Goal: Task Accomplishment & Management: Complete application form

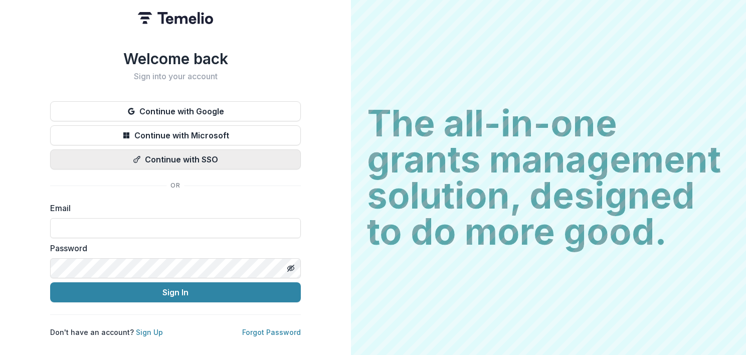
click at [177, 155] on button "Continue with SSO" at bounding box center [175, 159] width 251 height 20
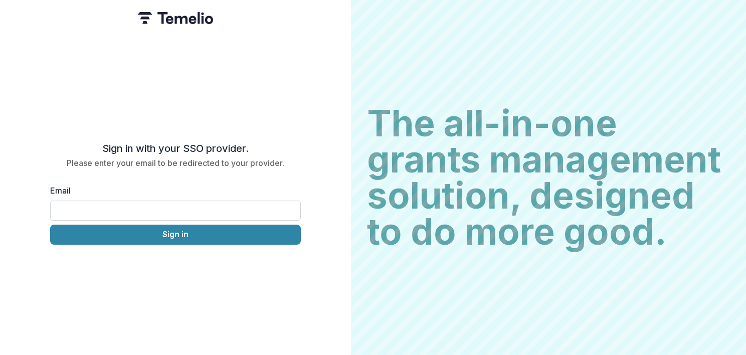
click at [109, 210] on input "Email" at bounding box center [175, 210] width 251 height 20
type input "**********"
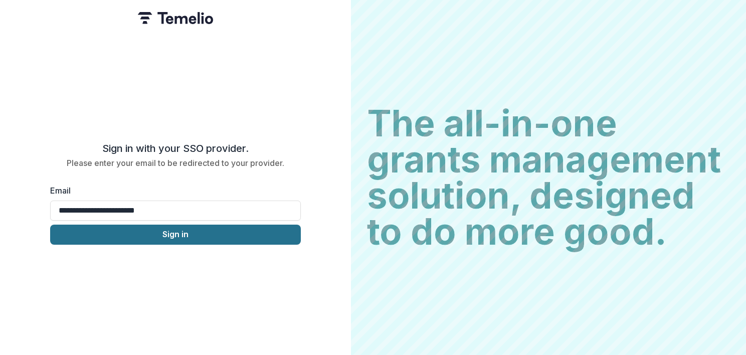
click at [136, 232] on button "Sign in" at bounding box center [175, 234] width 251 height 20
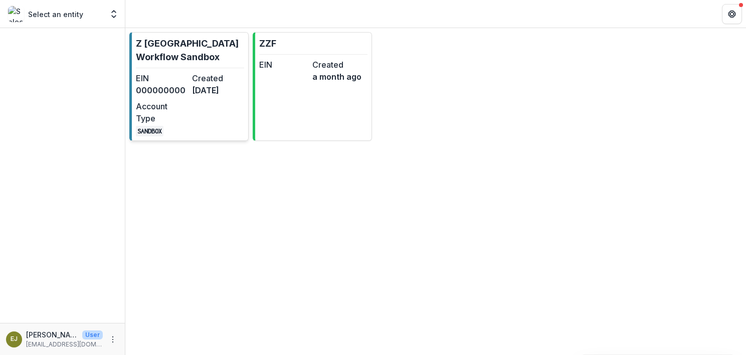
click at [218, 110] on div "EIN 000000000 Created [DATE] Account Type SANDBOX" at bounding box center [190, 104] width 108 height 64
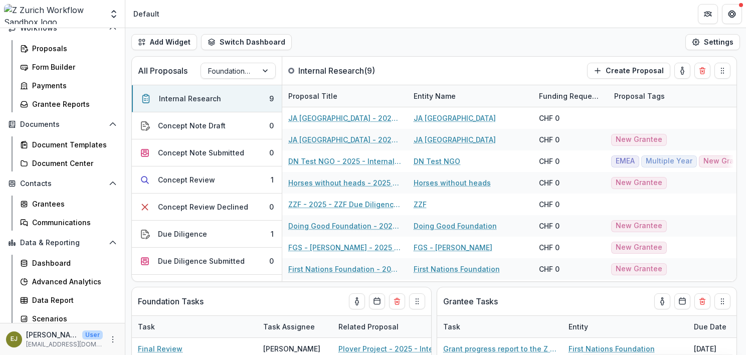
scroll to position [129, 0]
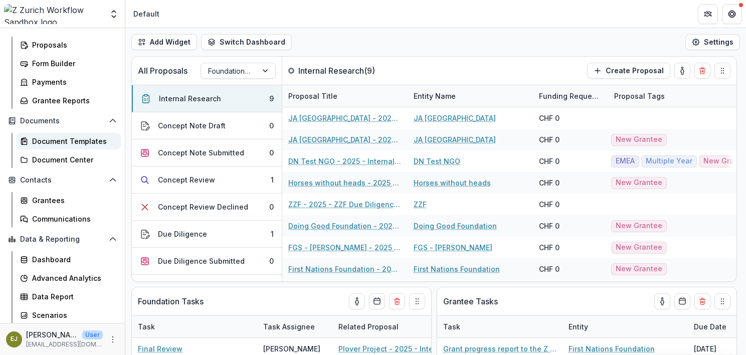
click at [60, 138] on div "Document Templates" at bounding box center [72, 141] width 81 height 11
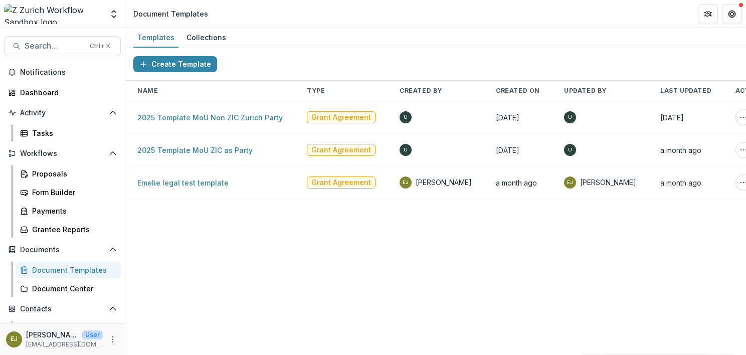
click at [255, 280] on div "Create Template Name Type Created By Created On Updated By Last Updated Actions…" at bounding box center [435, 201] width 620 height 307
click at [267, 284] on div "Create Template Name Type Created By Created On Updated By Last Updated Actions…" at bounding box center [435, 201] width 620 height 307
click at [191, 264] on div "Create Template Name Type Created By Created On Updated By Last Updated Actions…" at bounding box center [435, 201] width 620 height 307
click at [184, 183] on link "Emelie legal test template" at bounding box center [182, 182] width 91 height 9
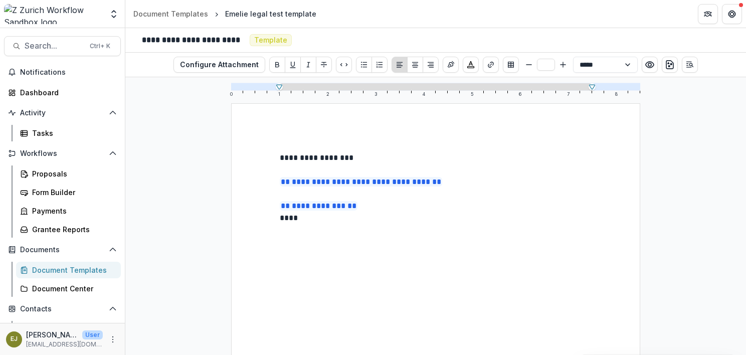
click at [378, 212] on p "**********" at bounding box center [436, 200] width 312 height 97
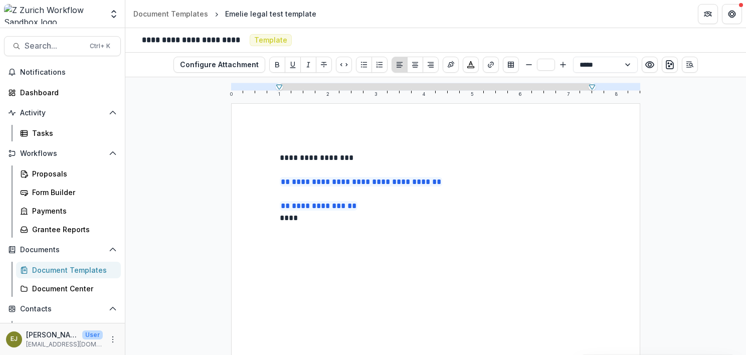
click at [50, 267] on div "Document Templates" at bounding box center [72, 270] width 81 height 11
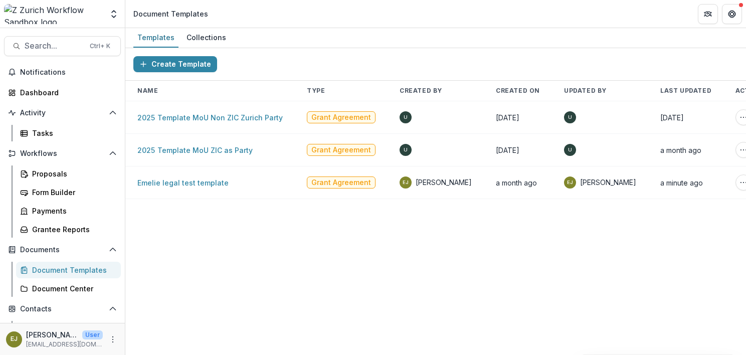
click at [278, 263] on div "Create Template Name Type Created By Created On Updated By Last Updated Actions…" at bounding box center [435, 201] width 620 height 307
click at [373, 328] on div "Create Template Name Type Created By Created On Updated By Last Updated Actions…" at bounding box center [435, 201] width 620 height 307
click at [41, 172] on div "Proposals" at bounding box center [72, 173] width 81 height 11
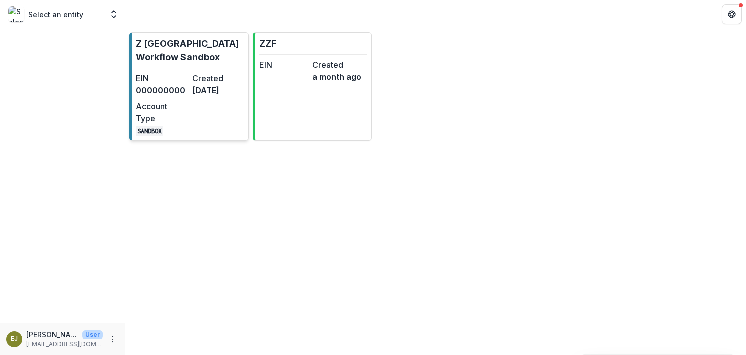
click at [164, 85] on dd "000000000" at bounding box center [162, 90] width 52 height 12
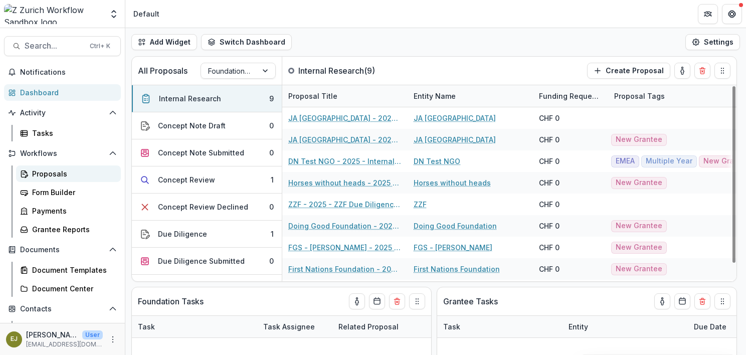
click at [48, 178] on div "Proposals" at bounding box center [72, 173] width 81 height 11
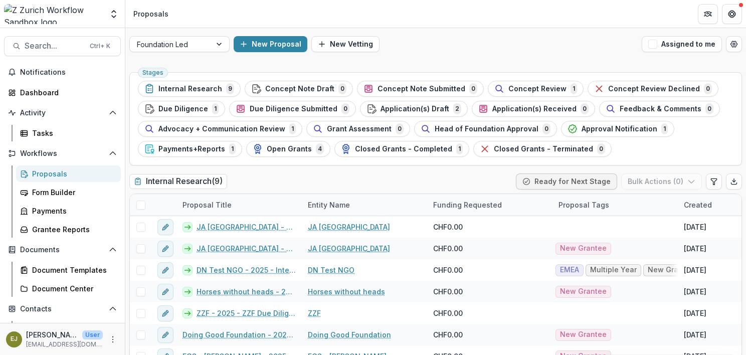
click at [693, 148] on ul "Stages Internal Research 9 Concept Note Draft 0 Concept Note Submitted 0 Concep…" at bounding box center [435, 119] width 595 height 76
click at [56, 228] on div "Grantee Reports" at bounding box center [72, 229] width 81 height 11
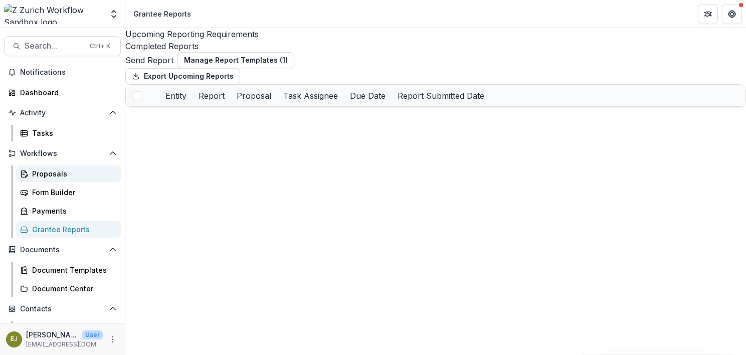
click at [40, 173] on div "Proposals" at bounding box center [72, 173] width 81 height 11
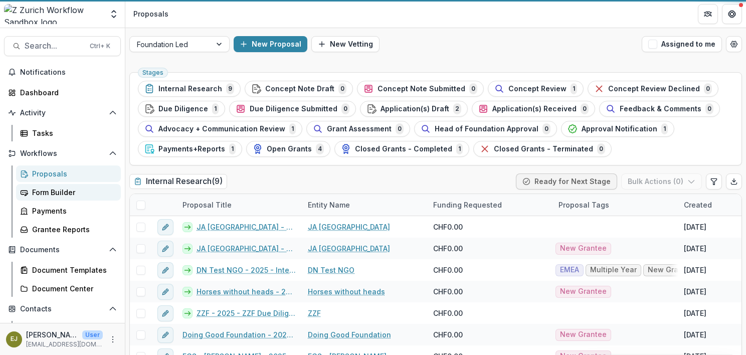
click at [49, 191] on div "Form Builder" at bounding box center [72, 192] width 81 height 11
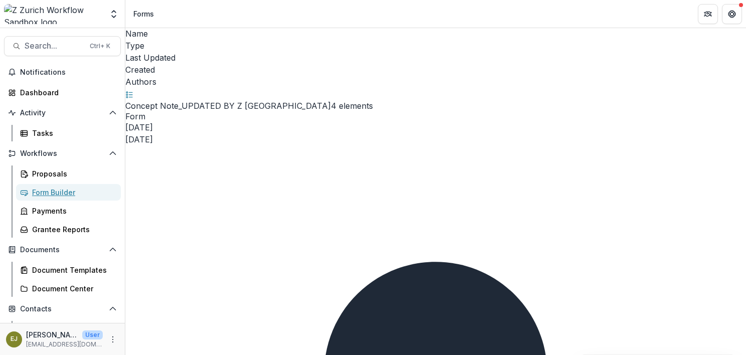
scroll to position [18, 0]
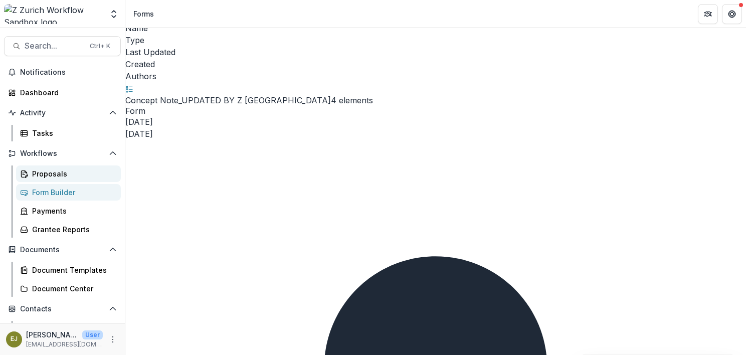
click at [43, 170] on div "Proposals" at bounding box center [72, 173] width 81 height 11
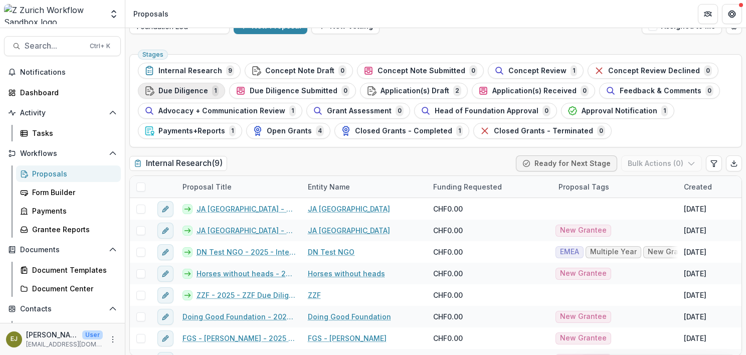
click at [162, 90] on span "Due Diligence" at bounding box center [183, 91] width 50 height 9
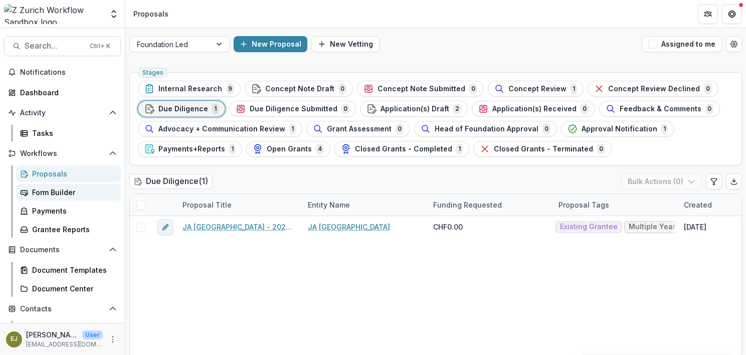
click at [47, 188] on div "Form Builder" at bounding box center [72, 192] width 81 height 11
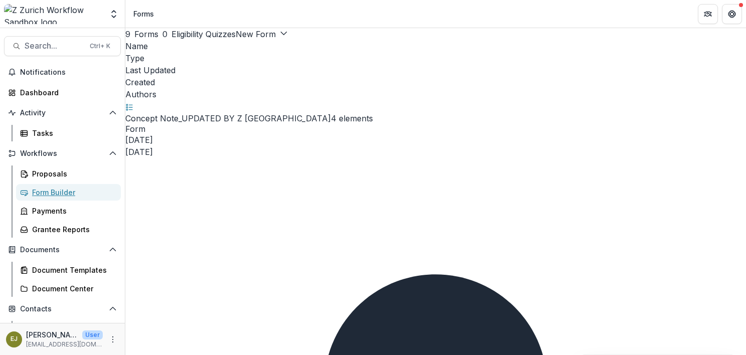
scroll to position [18, 0]
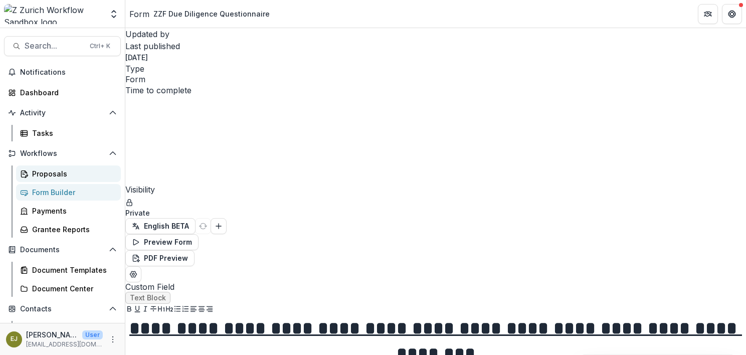
click at [44, 173] on div "Proposals" at bounding box center [72, 173] width 81 height 11
click at [53, 171] on div "Proposals" at bounding box center [72, 173] width 81 height 11
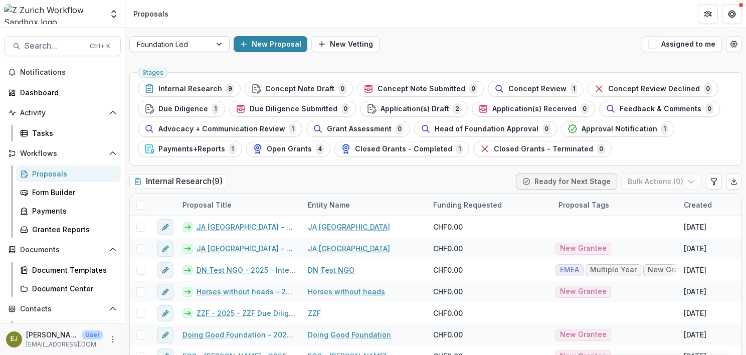
click at [192, 49] on div at bounding box center [170, 44] width 67 height 13
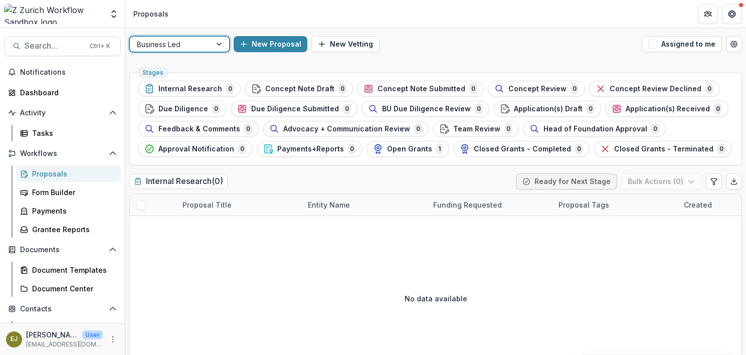
click at [176, 42] on div at bounding box center [170, 44] width 67 height 13
click at [481, 54] on div "option Business Led, selected. 4 results available. Use Up and Down to choose o…" at bounding box center [435, 44] width 620 height 32
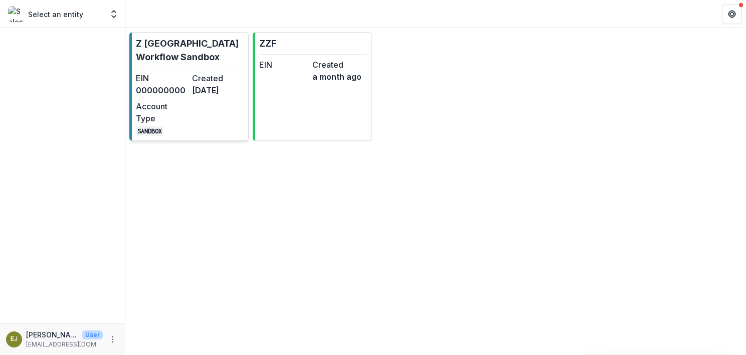
click at [197, 88] on dd "[DATE]" at bounding box center [218, 90] width 52 height 12
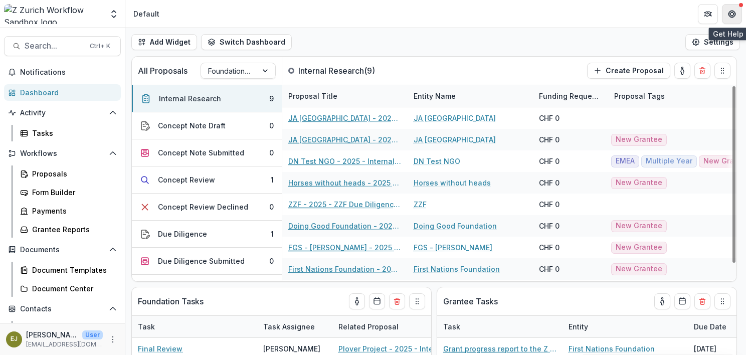
click at [729, 12] on icon "Get Help" at bounding box center [731, 14] width 8 height 8
click at [728, 14] on icon "Get Help" at bounding box center [729, 14] width 2 height 3
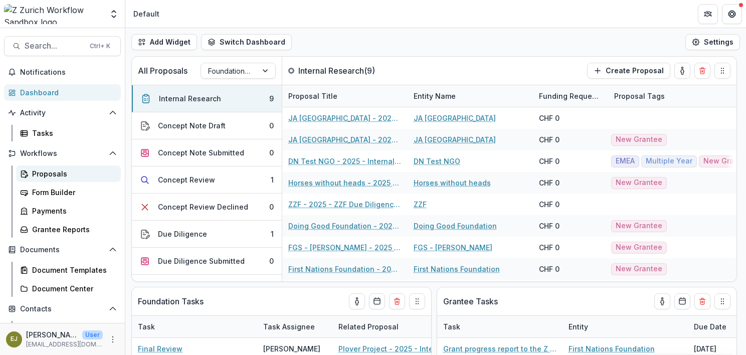
click at [44, 178] on link "Proposals" at bounding box center [68, 173] width 105 height 17
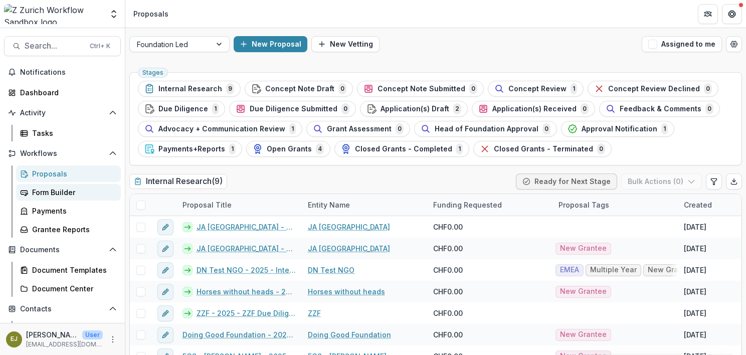
click at [43, 189] on div "Form Builder" at bounding box center [72, 192] width 81 height 11
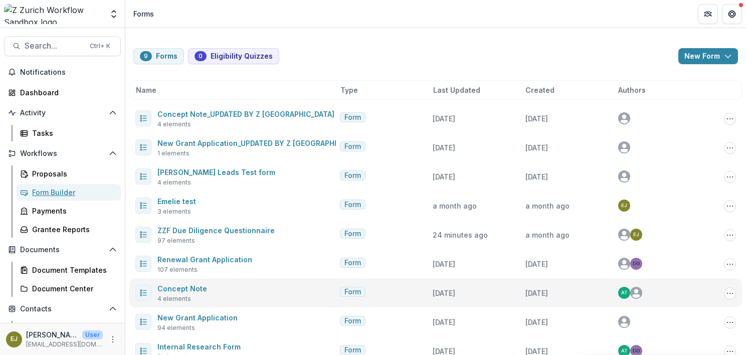
scroll to position [18, 0]
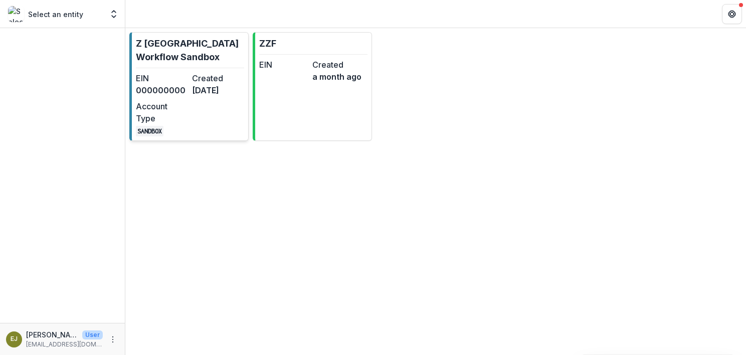
click at [210, 126] on div "EIN 000000000 Created [DATE] Account Type SANDBOX" at bounding box center [190, 104] width 108 height 64
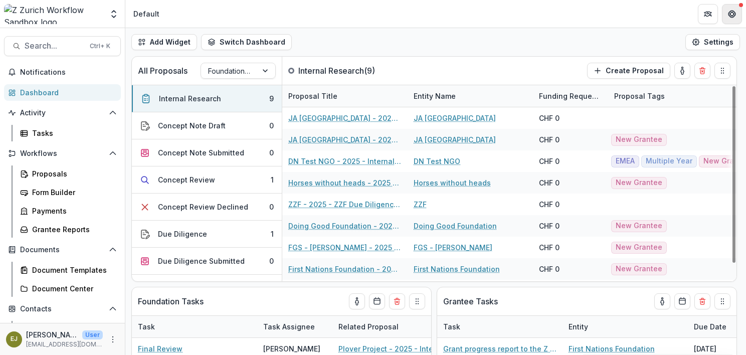
click at [736, 15] on button "Get Help" at bounding box center [731, 14] width 20 height 20
drag, startPoint x: 191, startPoint y: 116, endPoint x: 370, endPoint y: 40, distance: 194.9
click at [370, 40] on div "Add Widget Switch Dashboard Default New Dashboard Settings" at bounding box center [435, 42] width 620 height 28
click at [47, 190] on div "Form Builder" at bounding box center [72, 192] width 81 height 11
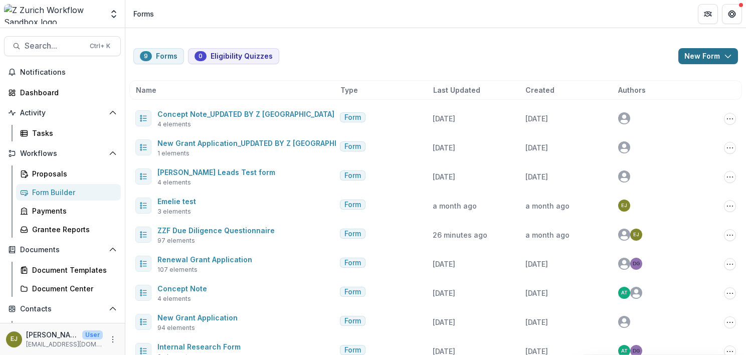
click at [697, 56] on button "New Form" at bounding box center [708, 56] width 60 height 16
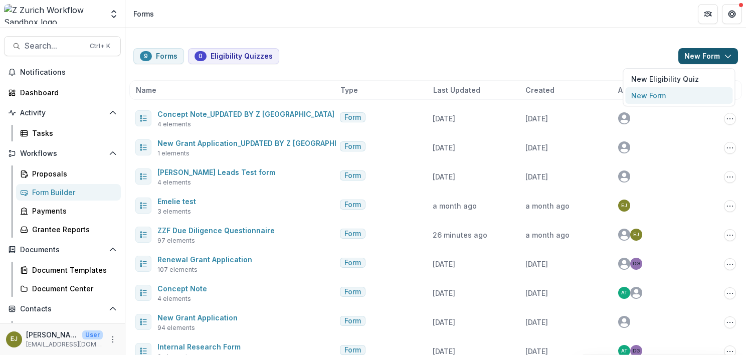
click at [661, 92] on button "New Form" at bounding box center [678, 95] width 107 height 17
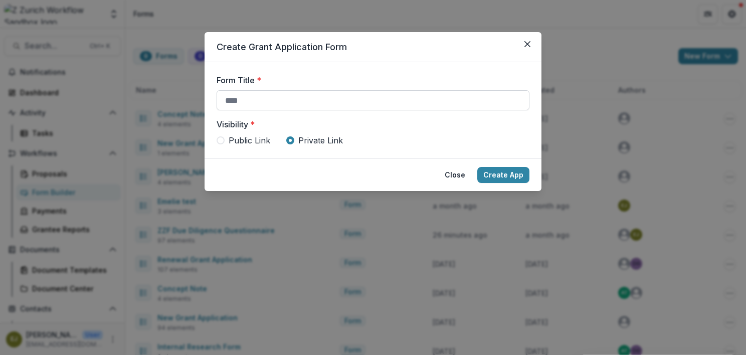
click at [273, 96] on input "Form Title *" at bounding box center [372, 100] width 313 height 20
click at [438, 57] on header "Create Grant Application Form" at bounding box center [372, 47] width 337 height 30
click at [241, 103] on input "Form Title *" at bounding box center [372, 100] width 313 height 20
type input "**********"
click at [492, 175] on button "Create App" at bounding box center [503, 175] width 52 height 16
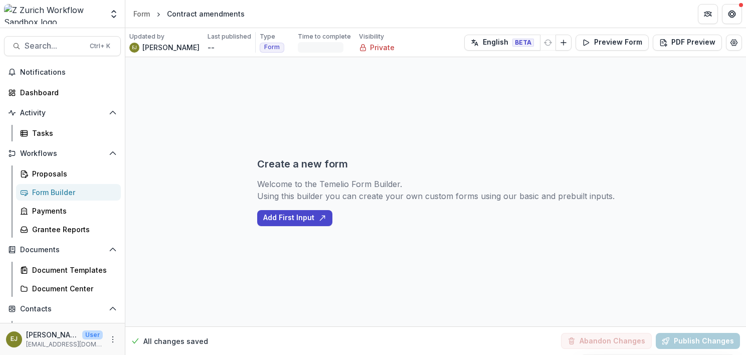
click at [42, 191] on div "Form Builder" at bounding box center [72, 192] width 81 height 11
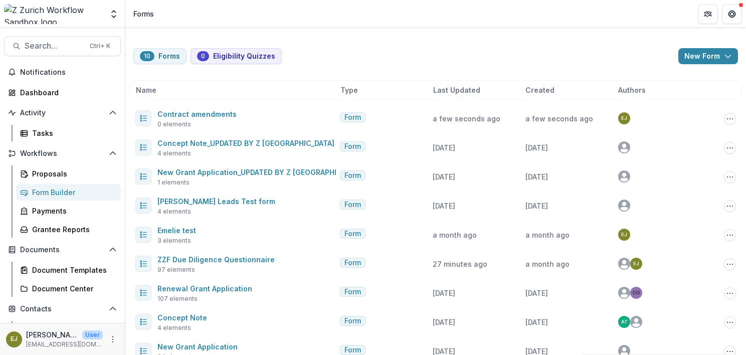
drag, startPoint x: 190, startPoint y: 110, endPoint x: 248, endPoint y: 86, distance: 61.8
click at [250, 85] on div "Name" at bounding box center [236, 90] width 200 height 11
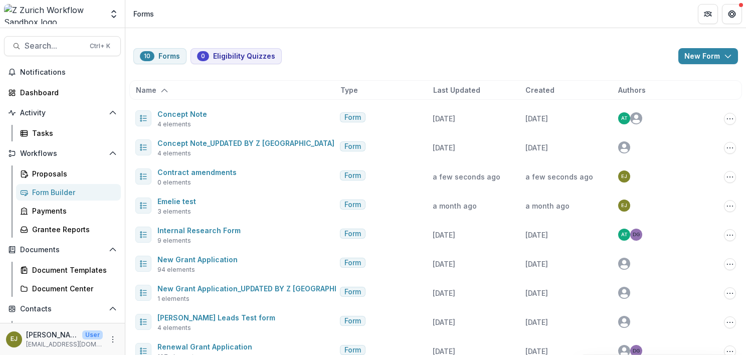
drag, startPoint x: 183, startPoint y: 112, endPoint x: 406, endPoint y: 98, distance: 222.9
click at [253, 85] on div "Name" at bounding box center [236, 90] width 200 height 11
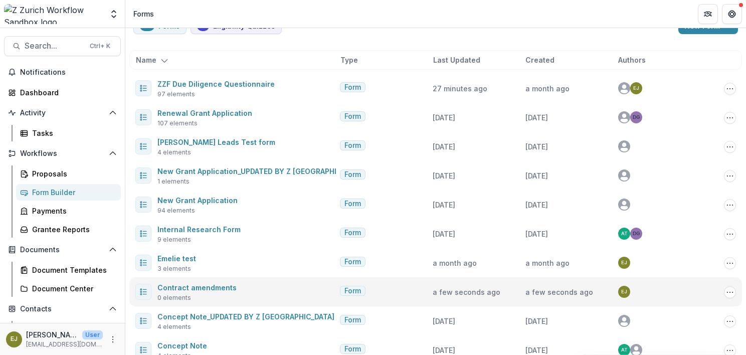
scroll to position [47, 0]
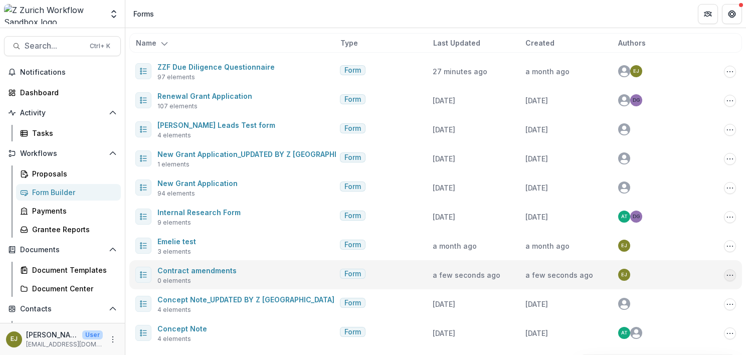
click at [727, 277] on icon "Options" at bounding box center [729, 275] width 8 height 8
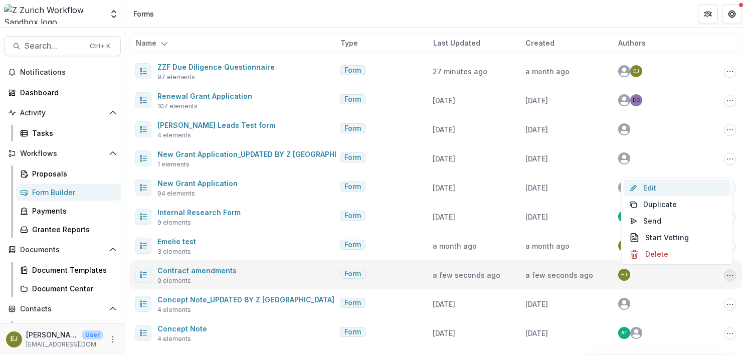
click at [655, 187] on link "Edit" at bounding box center [676, 187] width 107 height 17
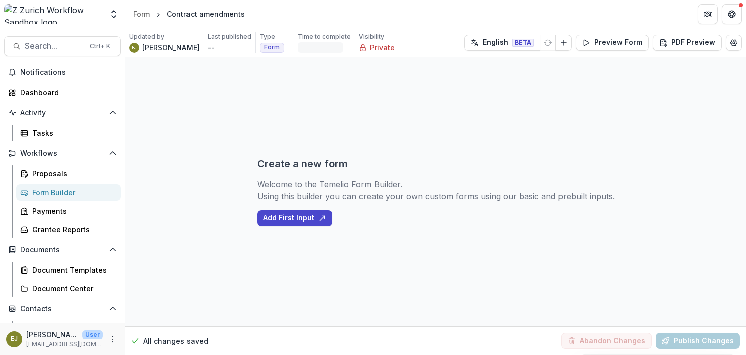
drag, startPoint x: 202, startPoint y: 17, endPoint x: 189, endPoint y: 120, distance: 104.0
click at [189, 120] on div "Create a new form Welcome to the Temelio Form Builder. Using this builder you c…" at bounding box center [435, 191] width 620 height 269
click at [53, 192] on div "Form Builder" at bounding box center [72, 192] width 81 height 11
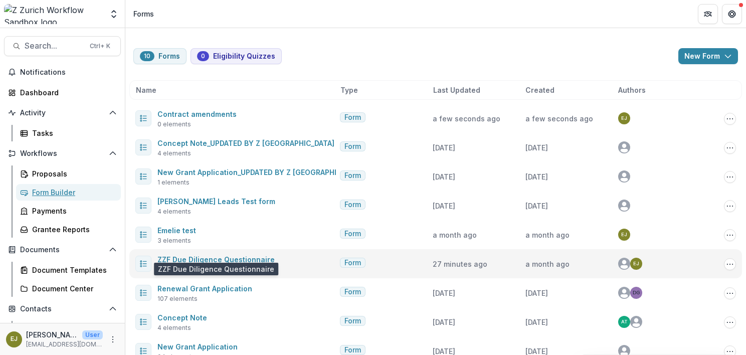
scroll to position [47, 0]
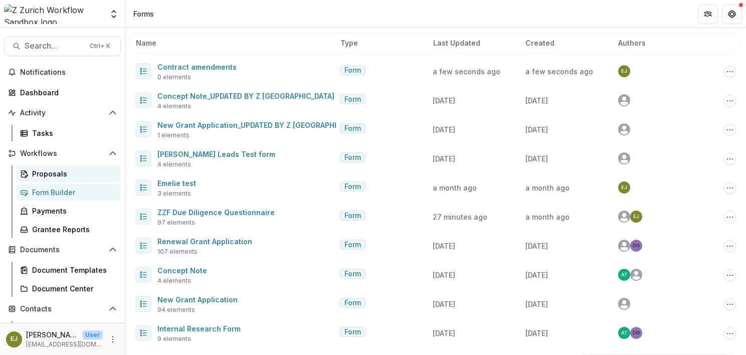
click at [40, 176] on div "Proposals" at bounding box center [72, 173] width 81 height 11
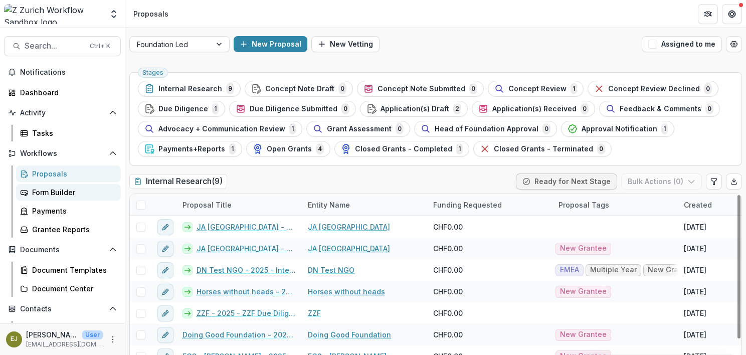
click at [63, 193] on div "Form Builder" at bounding box center [72, 192] width 81 height 11
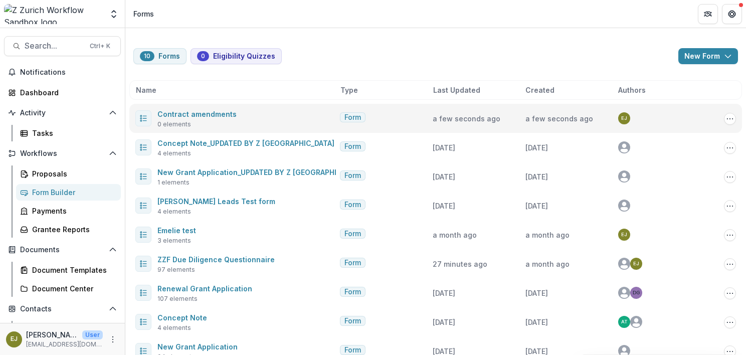
click at [142, 118] on icon at bounding box center [143, 118] width 8 height 8
click at [402, 118] on div "Form" at bounding box center [384, 118] width 89 height 12
click at [727, 117] on icon "Options" at bounding box center [729, 119] width 8 height 8
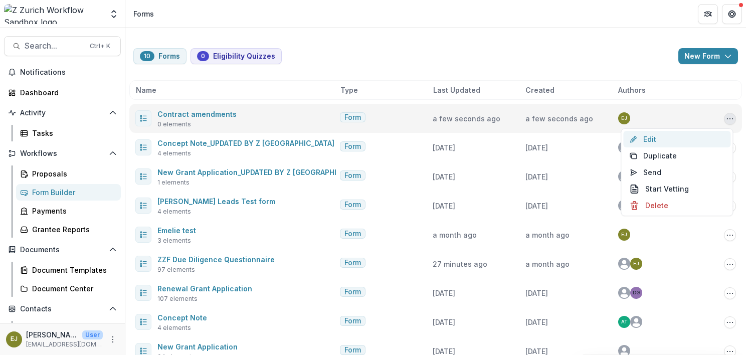
click at [654, 140] on link "Edit" at bounding box center [676, 139] width 107 height 17
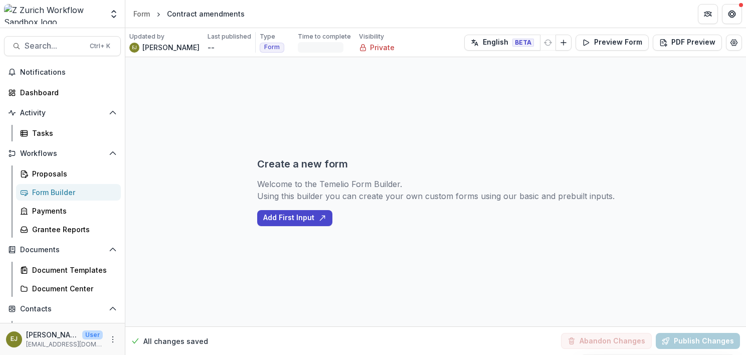
click at [198, 12] on div "Contract amendments" at bounding box center [206, 14] width 78 height 11
click at [55, 193] on div "Form Builder" at bounding box center [72, 192] width 81 height 11
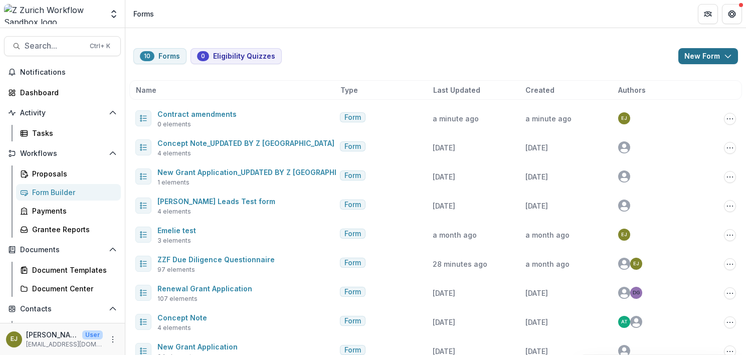
click at [695, 52] on button "New Form" at bounding box center [708, 56] width 60 height 16
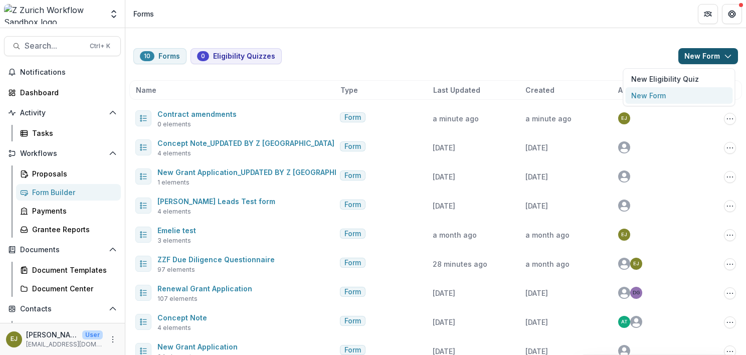
click at [663, 94] on button "New Form" at bounding box center [678, 95] width 107 height 17
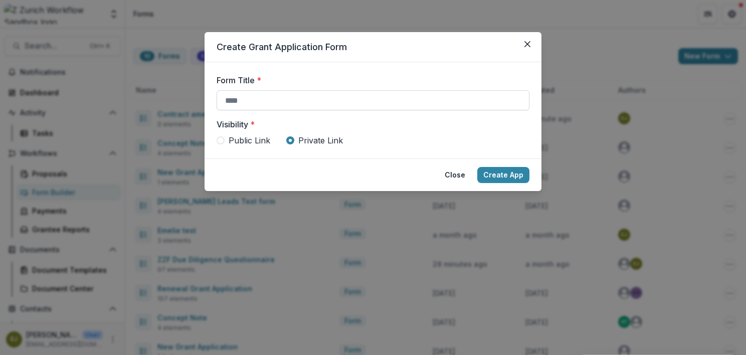
click at [262, 102] on input "Form Title *" at bounding box center [372, 100] width 313 height 20
type input "**********"
click at [509, 178] on button "Create App" at bounding box center [503, 175] width 52 height 16
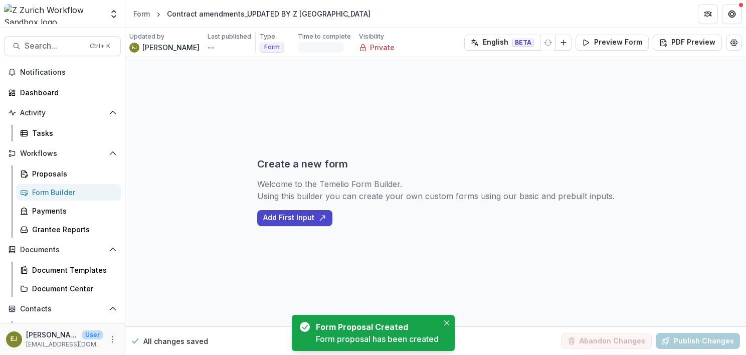
click at [55, 189] on div "Form Builder" at bounding box center [72, 192] width 81 height 11
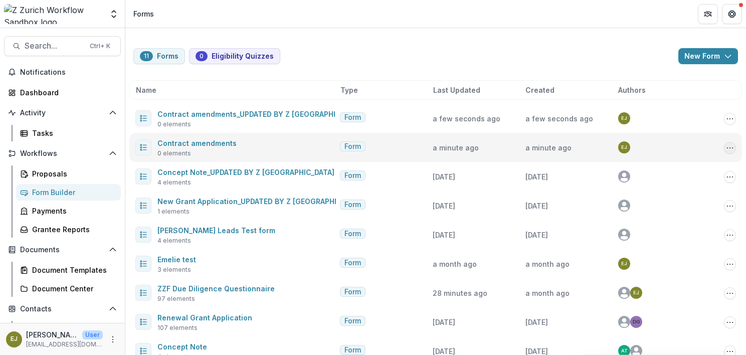
click at [726, 147] on circle "Options" at bounding box center [726, 147] width 1 height 1
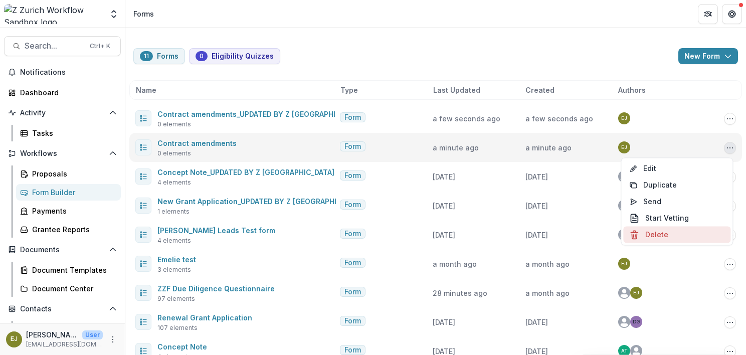
click at [677, 235] on button "Delete" at bounding box center [676, 234] width 107 height 17
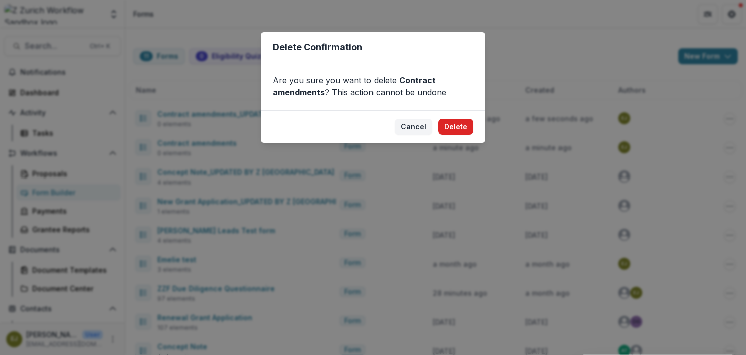
click at [456, 125] on button "Delete" at bounding box center [455, 127] width 35 height 16
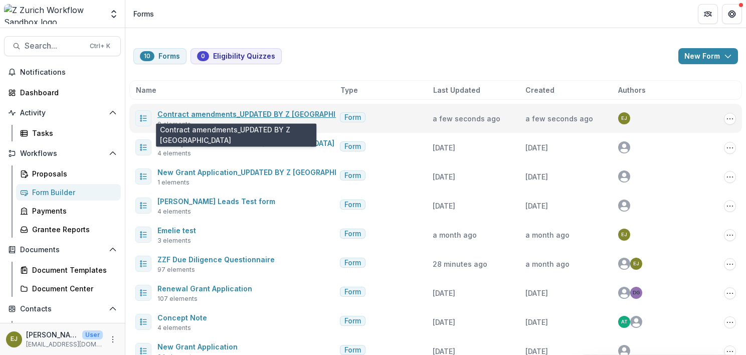
click at [261, 112] on link "Contract amendments_UPDATED BY Z [GEOGRAPHIC_DATA]" at bounding box center [260, 114] width 206 height 9
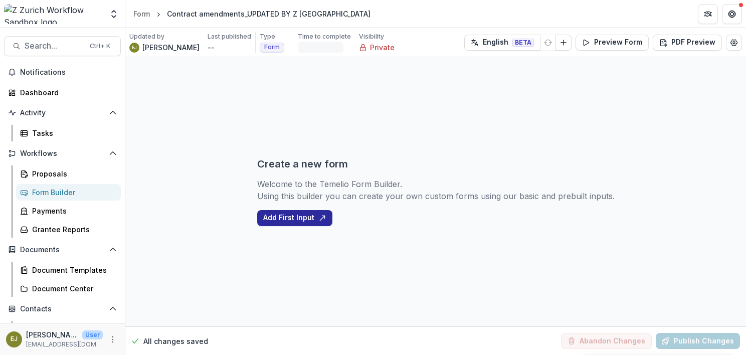
click at [290, 216] on button "Add First Input" at bounding box center [294, 218] width 75 height 16
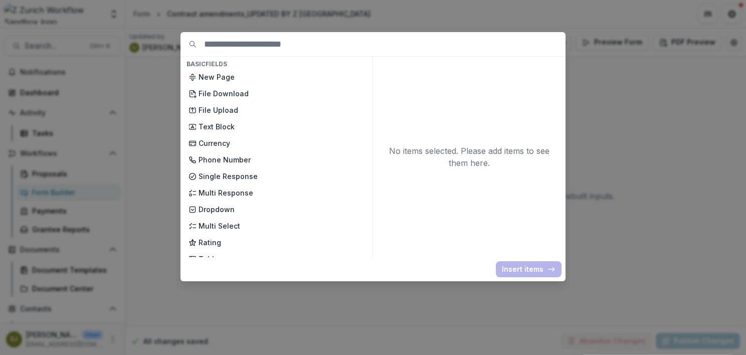
click at [653, 118] on div "Basic Fields New Page File Download File Upload Text Block Currency Phone Numbe…" at bounding box center [373, 177] width 746 height 355
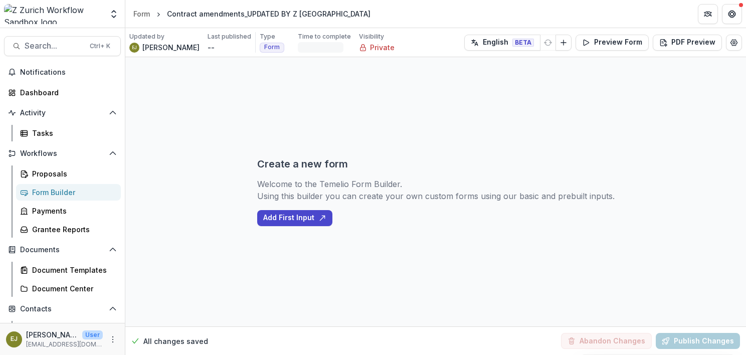
click at [38, 190] on div "Form Builder" at bounding box center [72, 192] width 81 height 11
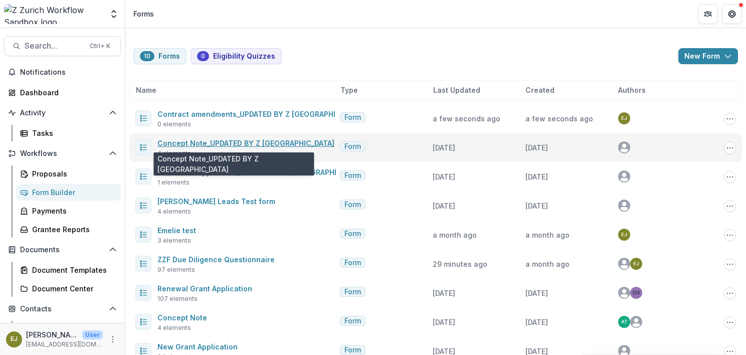
click at [219, 142] on link "Concept Note_UPDATED BY Z [GEOGRAPHIC_DATA]" at bounding box center [245, 143] width 177 height 9
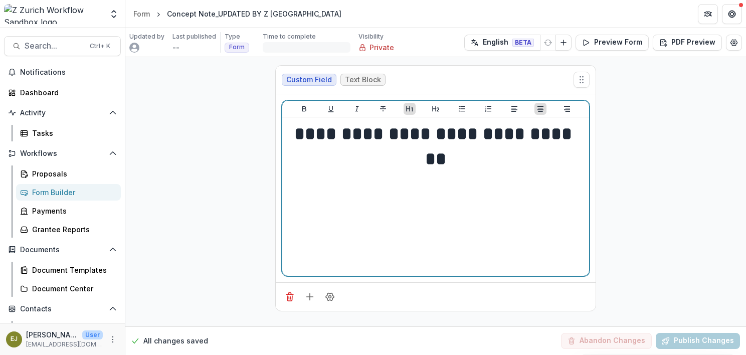
click at [420, 162] on h1 "**********" at bounding box center [435, 146] width 299 height 51
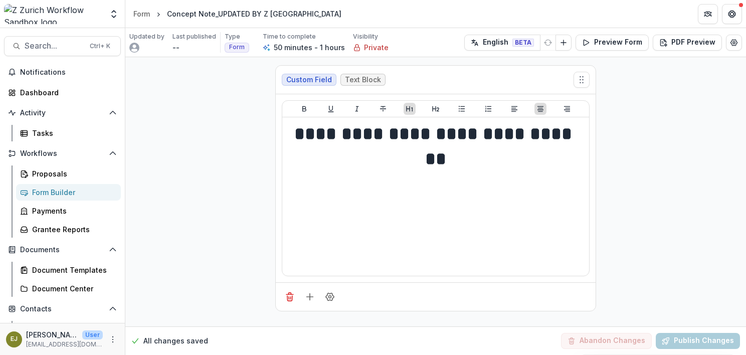
click at [48, 188] on div "Form Builder" at bounding box center [72, 192] width 81 height 11
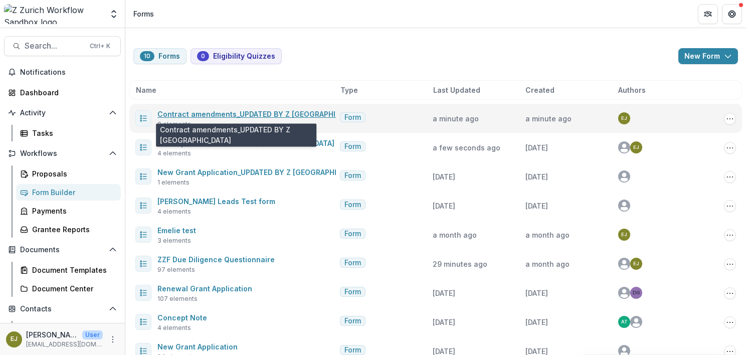
click at [249, 113] on link "Contract amendments_UPDATED BY Z [GEOGRAPHIC_DATA]" at bounding box center [260, 114] width 206 height 9
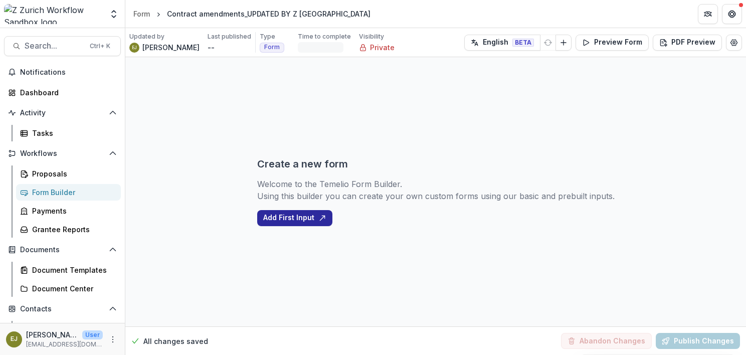
click at [301, 214] on button "Add First Input" at bounding box center [294, 218] width 75 height 16
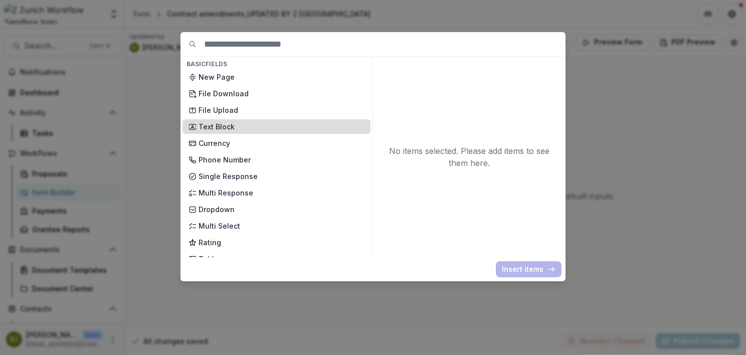
click at [204, 128] on p "Text Block" at bounding box center [281, 126] width 166 height 11
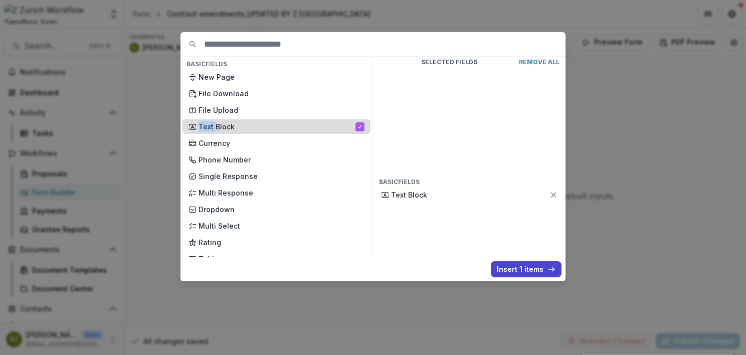
click at [204, 128] on p "Text Block" at bounding box center [276, 126] width 157 height 11
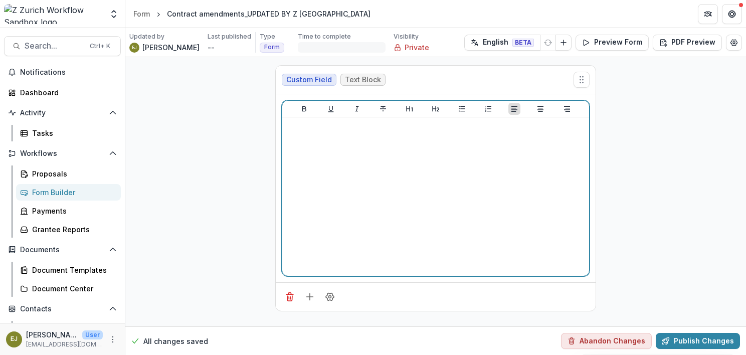
drag, startPoint x: 206, startPoint y: 128, endPoint x: 378, endPoint y: 195, distance: 184.2
click at [378, 195] on div at bounding box center [435, 196] width 299 height 150
click at [405, 206] on div "**********" at bounding box center [435, 196] width 299 height 150
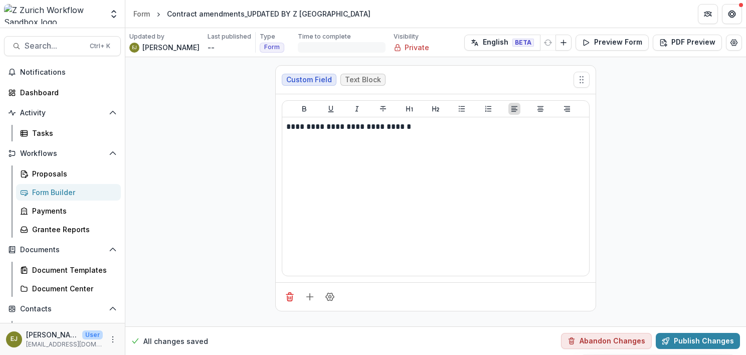
click at [219, 143] on div "**********" at bounding box center [435, 191] width 620 height 269
click at [695, 341] on button "Publish Changes" at bounding box center [697, 341] width 84 height 16
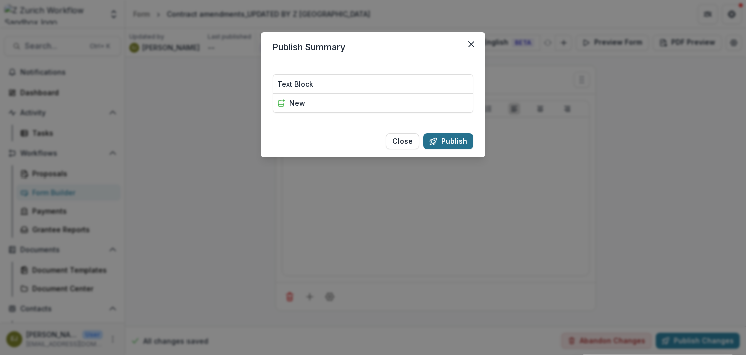
click at [455, 145] on button "Publish" at bounding box center [448, 141] width 50 height 16
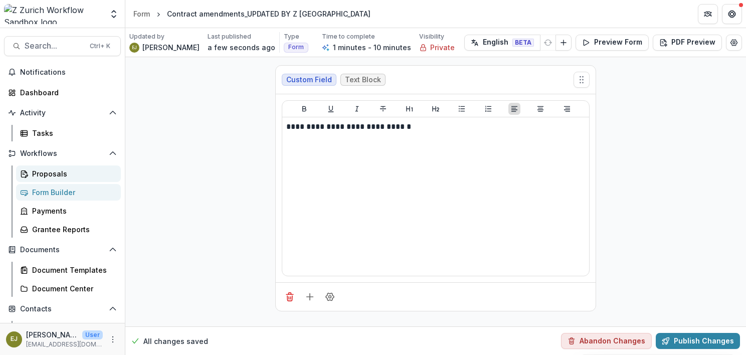
click at [50, 176] on div "Proposals" at bounding box center [72, 173] width 81 height 11
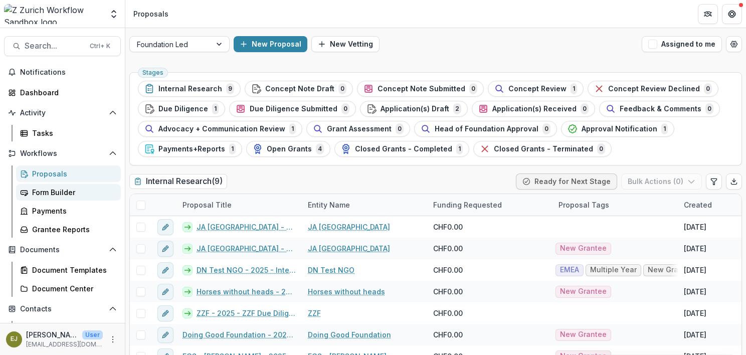
click at [48, 192] on div "Form Builder" at bounding box center [72, 192] width 81 height 11
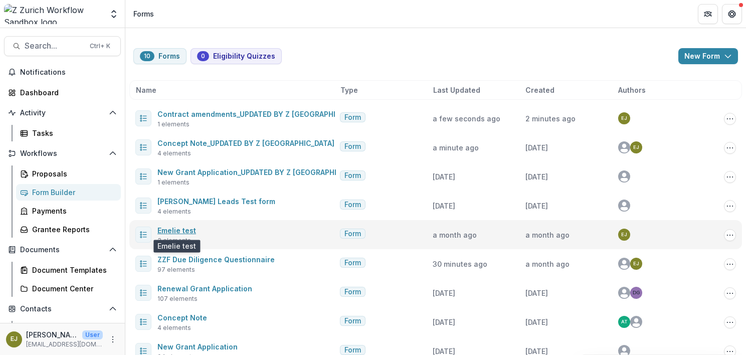
click at [176, 228] on link "Emelie test" at bounding box center [176, 230] width 39 height 9
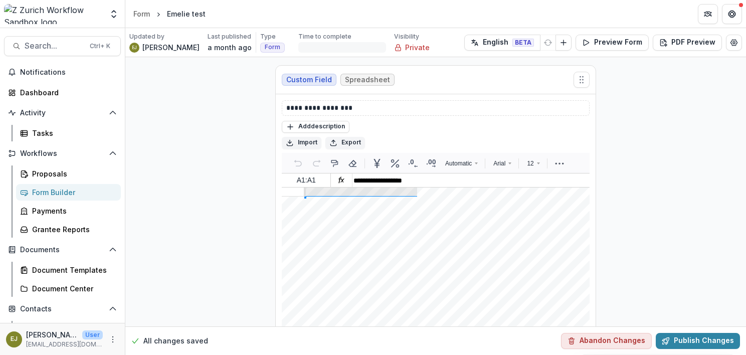
scroll to position [60, 0]
click at [55, 189] on div "Form Builder" at bounding box center [72, 192] width 81 height 11
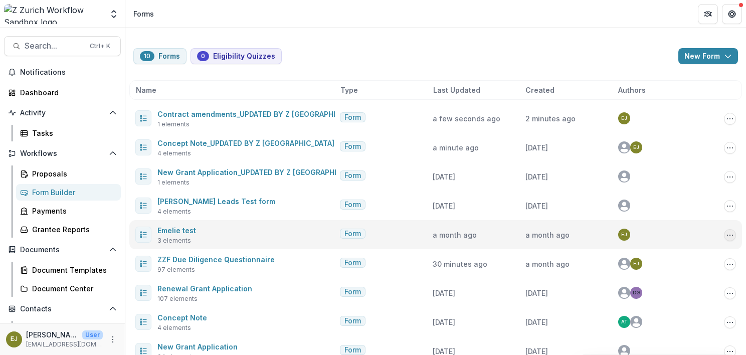
click at [725, 234] on icon "Options" at bounding box center [729, 235] width 8 height 8
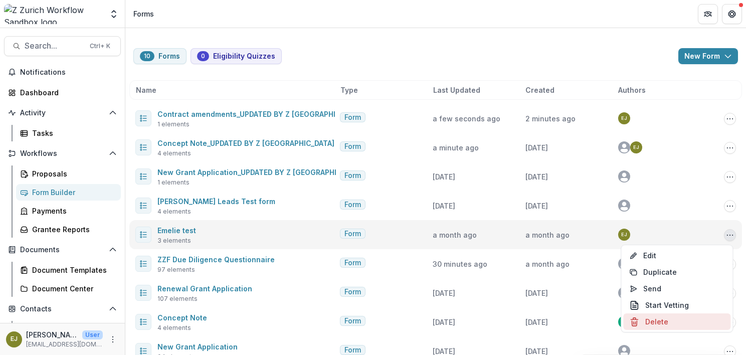
click at [667, 320] on button "Delete" at bounding box center [676, 321] width 107 height 17
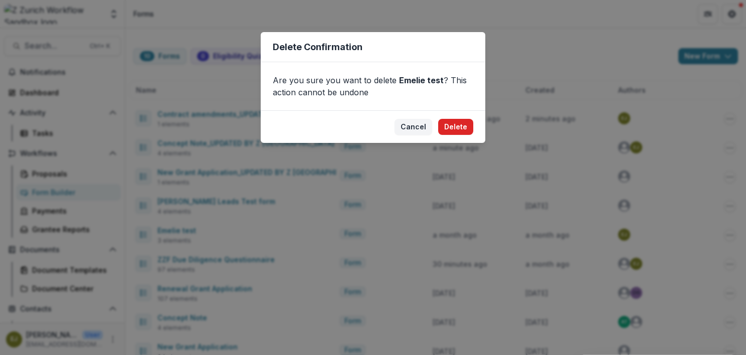
click at [453, 126] on button "Delete" at bounding box center [455, 127] width 35 height 16
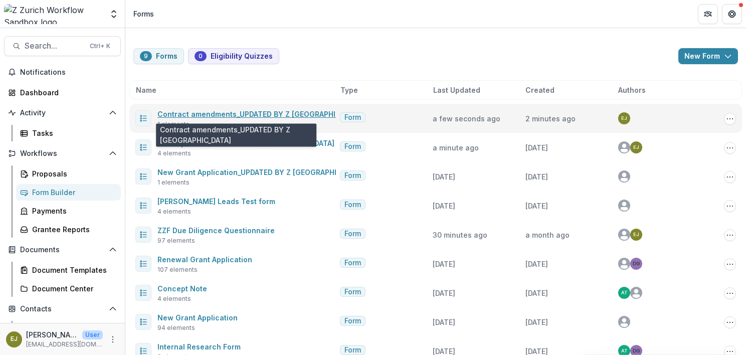
click at [220, 112] on link "Contract amendments_UPDATED BY Z [GEOGRAPHIC_DATA]" at bounding box center [260, 114] width 206 height 9
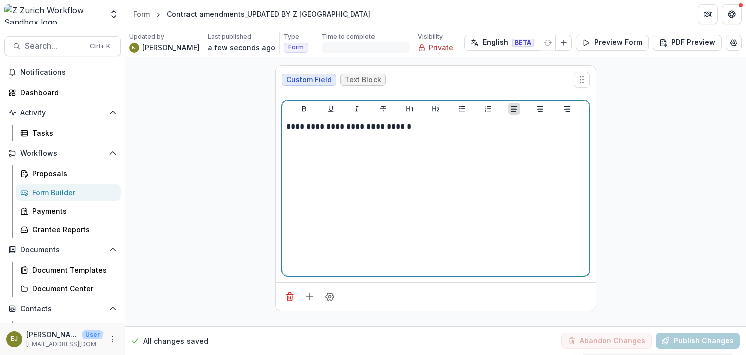
click at [427, 174] on div "**********" at bounding box center [435, 196] width 299 height 150
drag, startPoint x: 447, startPoint y: 122, endPoint x: 245, endPoint y: 126, distance: 203.0
click at [245, 126] on div "**********" at bounding box center [435, 191] width 620 height 269
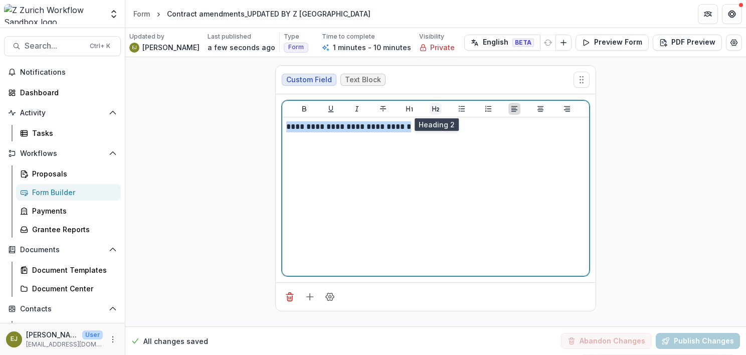
click at [433, 107] on icon "Heading 2" at bounding box center [435, 109] width 8 height 8
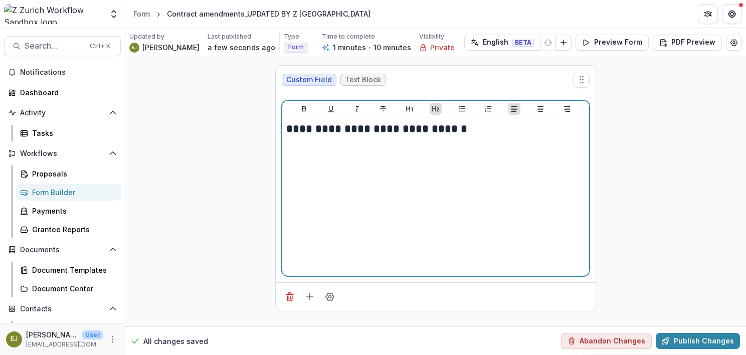
click at [431, 176] on div "**********" at bounding box center [435, 196] width 299 height 150
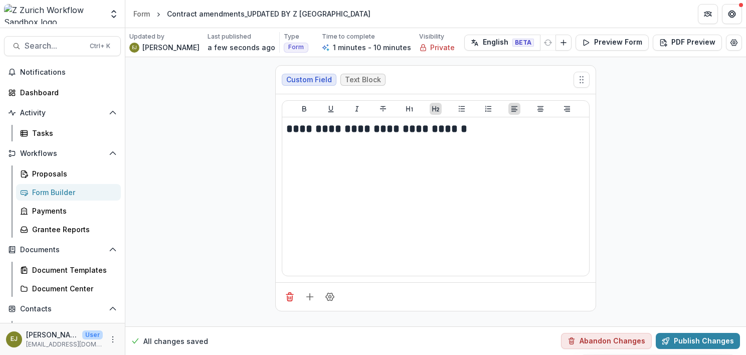
click at [225, 168] on div "**********" at bounding box center [435, 191] width 620 height 269
click at [310, 294] on line "Add field" at bounding box center [310, 297] width 0 height 7
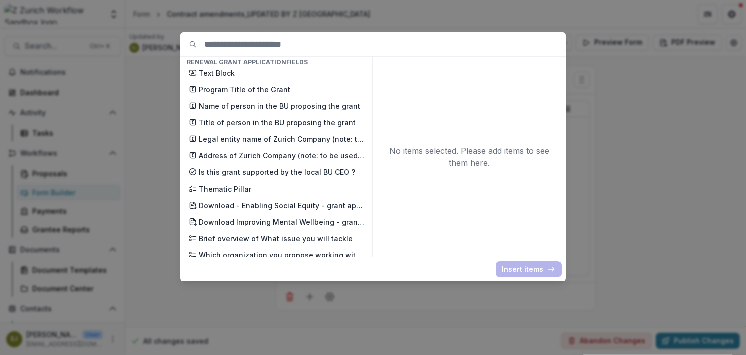
scroll to position [1503, 0]
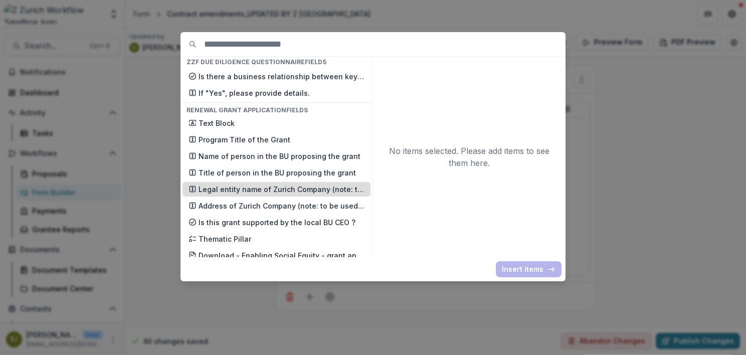
click at [268, 184] on p "Legal entity name of Zurich Company (note: to be used in contract )" at bounding box center [281, 189] width 166 height 11
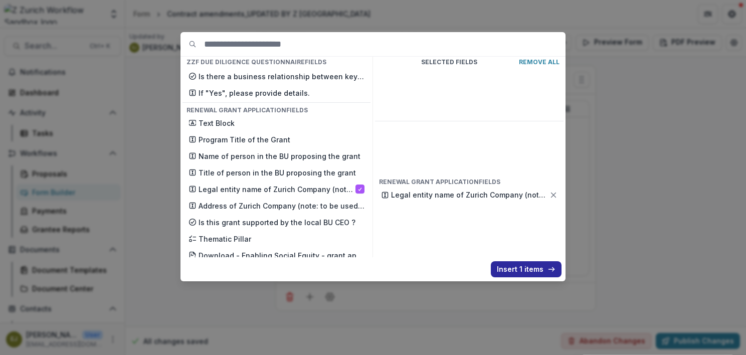
click at [513, 269] on button "Insert 1 items" at bounding box center [526, 269] width 71 height 16
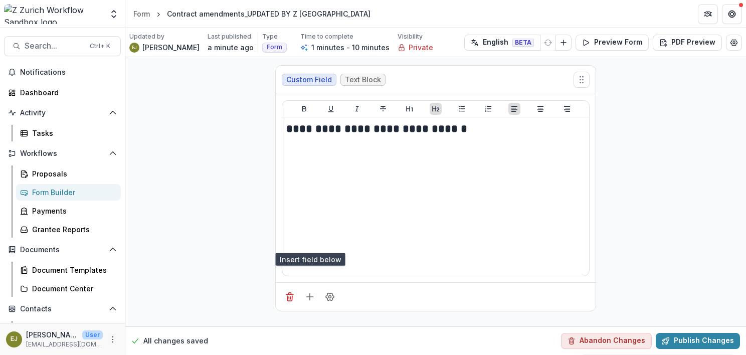
scroll to position [158, 0]
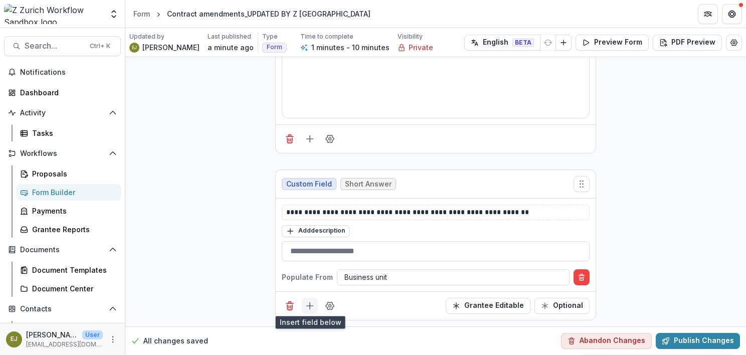
click at [307, 302] on icon "Add field" at bounding box center [310, 306] width 10 height 10
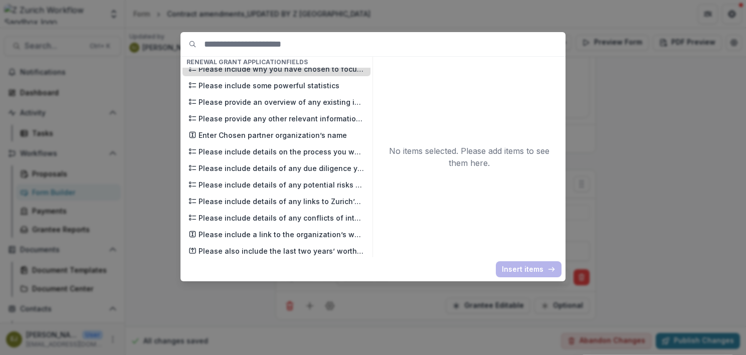
scroll to position [2154, 0]
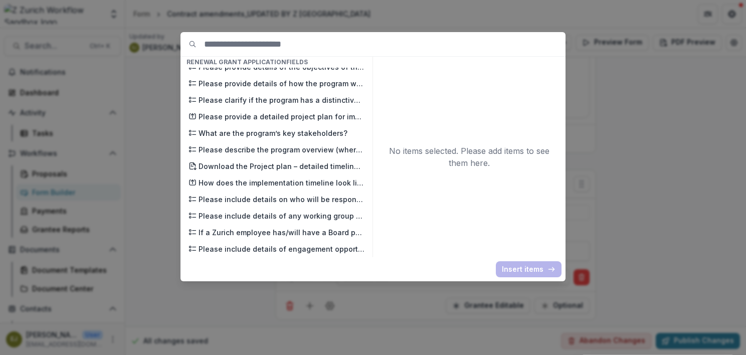
click at [662, 124] on div "Basic Fields New Page File Download File Upload Text Block Currency Phone Numbe…" at bounding box center [373, 177] width 746 height 355
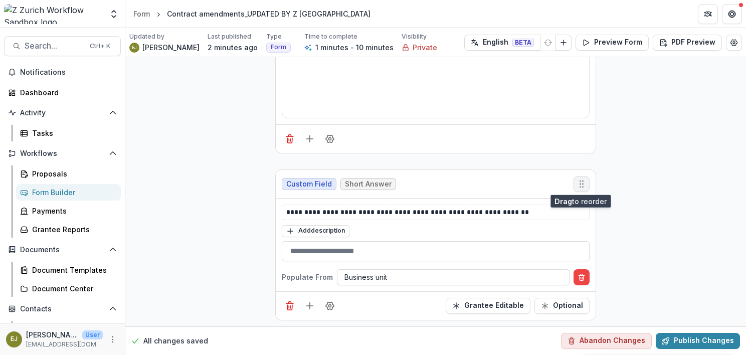
click at [580, 179] on icon "Move field" at bounding box center [581, 184] width 10 height 10
drag, startPoint x: 499, startPoint y: 183, endPoint x: 313, endPoint y: 124, distance: 195.4
click at [313, 124] on div "**********" at bounding box center [435, 113] width 321 height 429
click at [226, 252] on div "**********" at bounding box center [435, 113] width 620 height 429
click at [290, 309] on button "Delete field" at bounding box center [290, 306] width 16 height 16
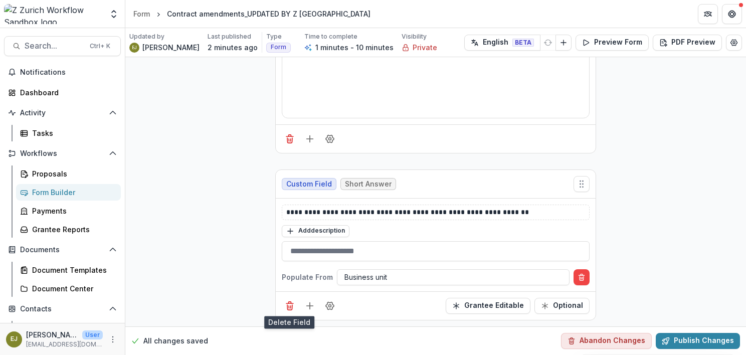
scroll to position [0, 0]
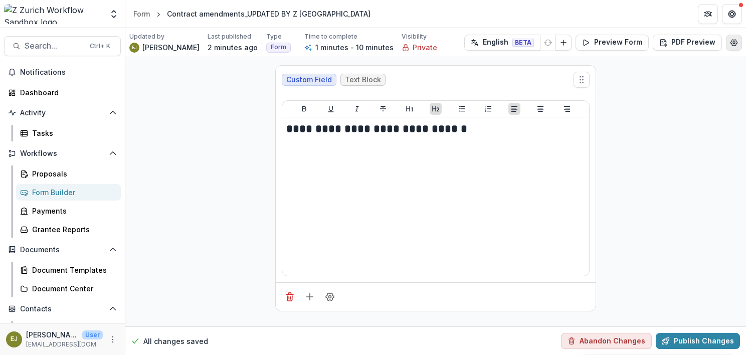
click at [732, 40] on icon "Edit Form Settings" at bounding box center [733, 43] width 7 height 6
select select "*******"
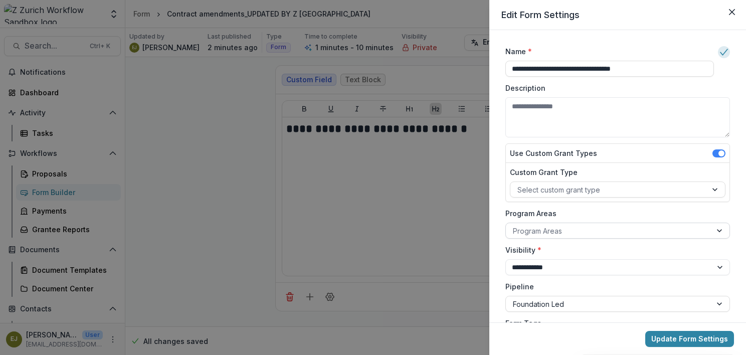
click at [635, 233] on div at bounding box center [608, 230] width 191 height 13
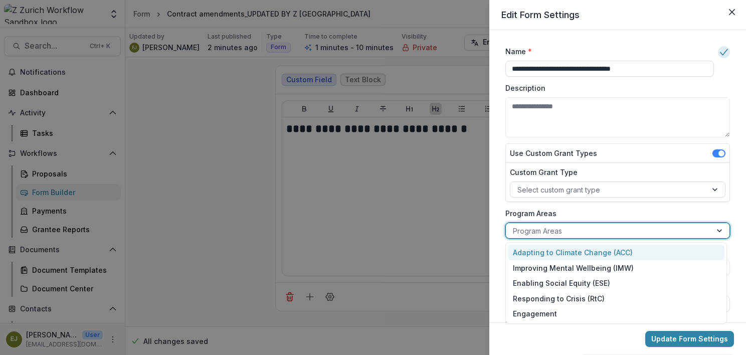
click at [635, 233] on div at bounding box center [608, 230] width 191 height 13
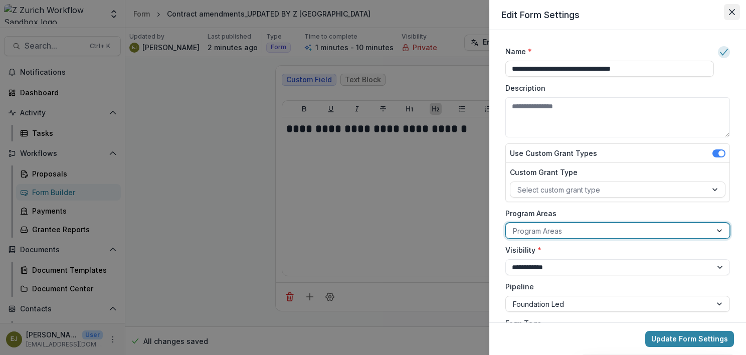
click at [734, 9] on icon "Close" at bounding box center [731, 12] width 6 height 6
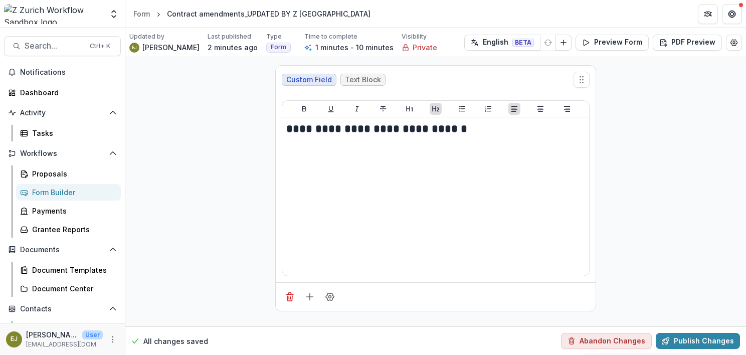
click at [690, 187] on div "**********" at bounding box center [435, 191] width 620 height 269
click at [641, 166] on div "**********" at bounding box center [435, 191] width 620 height 269
click at [56, 192] on div "Form Builder" at bounding box center [72, 192] width 81 height 11
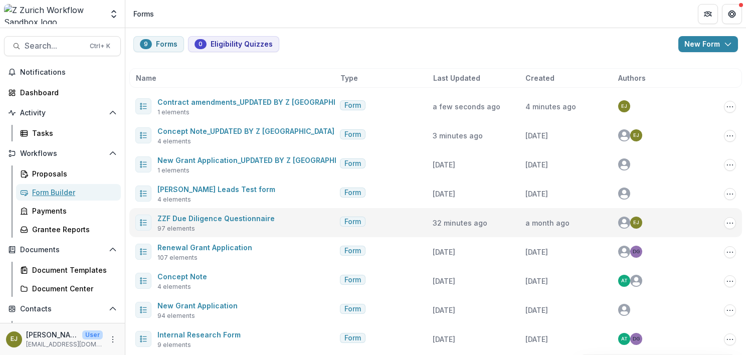
scroll to position [18, 0]
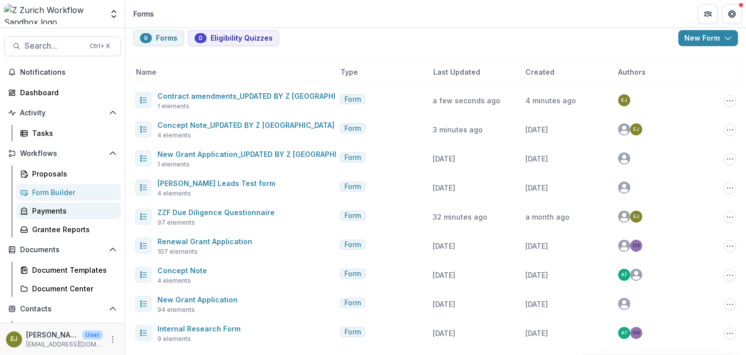
click at [58, 211] on div "Payments" at bounding box center [72, 210] width 81 height 11
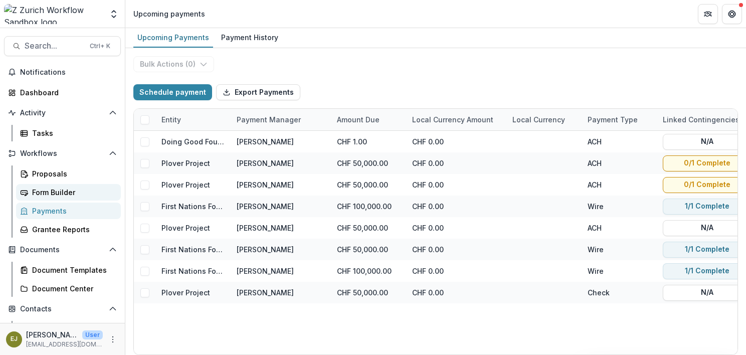
click at [57, 192] on div "Form Builder" at bounding box center [72, 192] width 81 height 11
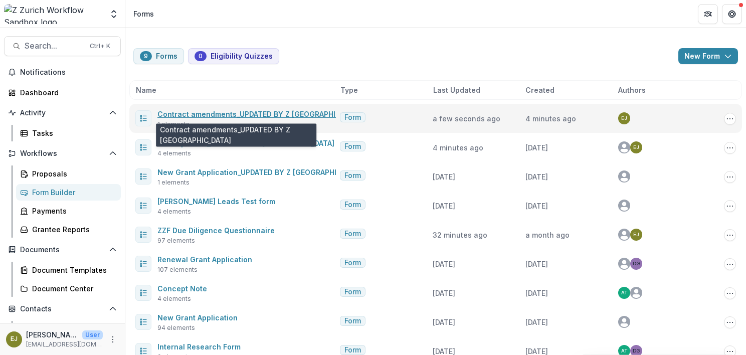
click at [231, 112] on link "Contract amendments_UPDATED BY Z [GEOGRAPHIC_DATA]" at bounding box center [260, 114] width 206 height 9
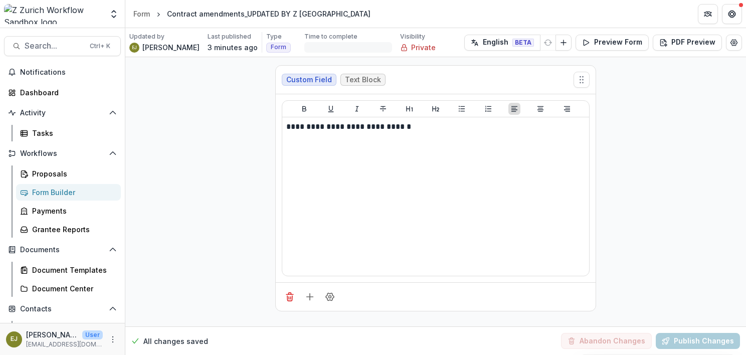
click at [640, 157] on div "**********" at bounding box center [435, 191] width 620 height 269
click at [566, 43] on line "Add Language" at bounding box center [563, 43] width 5 height 0
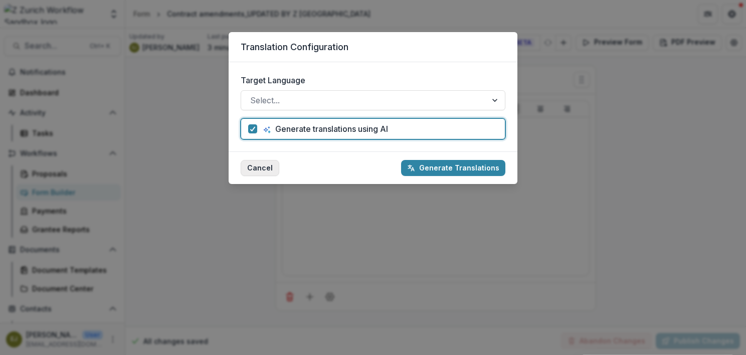
click at [264, 168] on button "Cancel" at bounding box center [259, 168] width 39 height 16
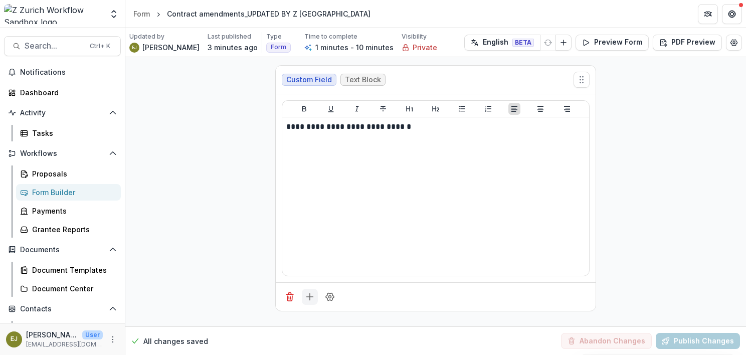
click at [303, 298] on button "Add field" at bounding box center [310, 297] width 16 height 16
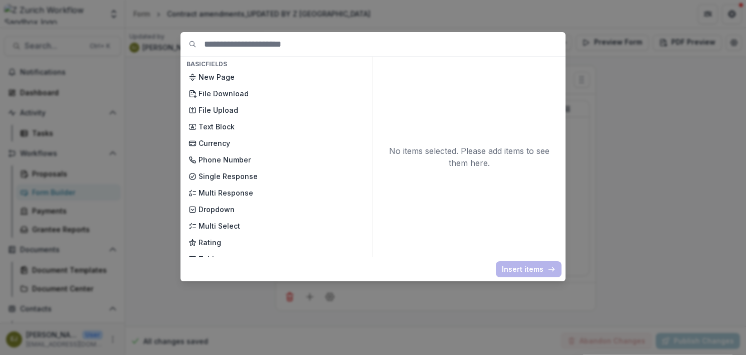
click at [156, 110] on div "Basic Fields New Page File Download File Upload Text Block Currency Phone Numbe…" at bounding box center [373, 177] width 746 height 355
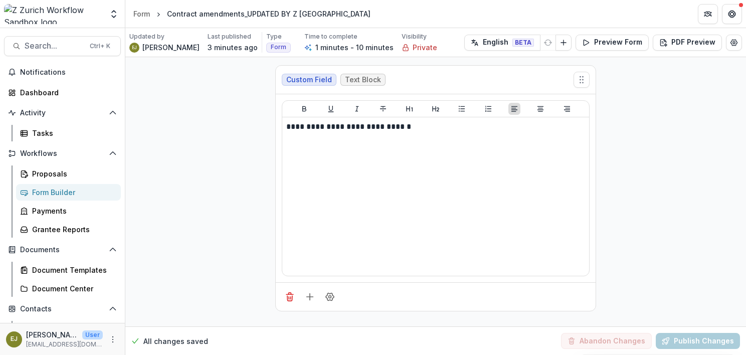
click at [653, 218] on div "**********" at bounding box center [435, 191] width 620 height 269
click at [729, 127] on div "**********" at bounding box center [435, 191] width 620 height 269
click at [220, 184] on div "**********" at bounding box center [435, 191] width 620 height 269
click at [308, 294] on icon "Add field" at bounding box center [310, 297] width 10 height 10
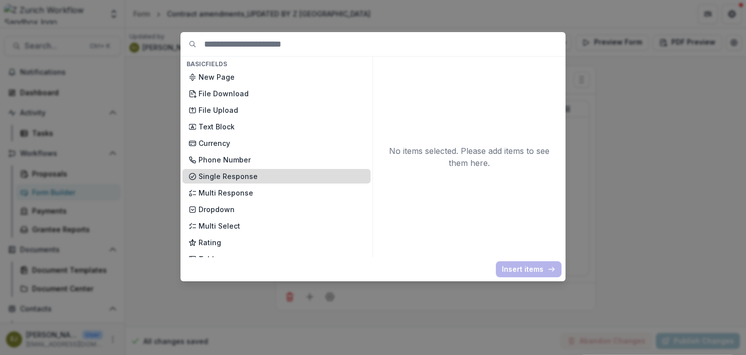
click at [234, 173] on p "Single Response" at bounding box center [281, 176] width 166 height 11
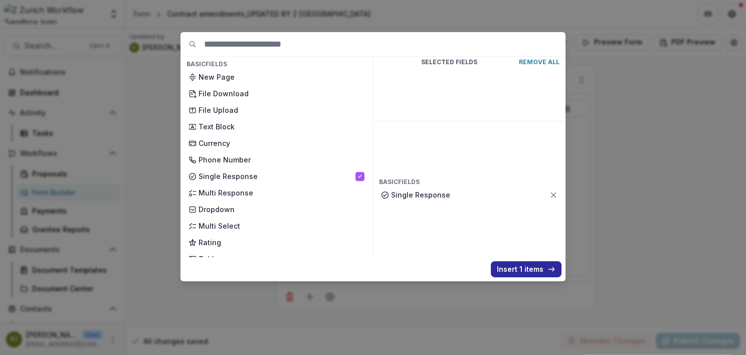
click at [529, 272] on button "Insert 1 items" at bounding box center [526, 269] width 71 height 16
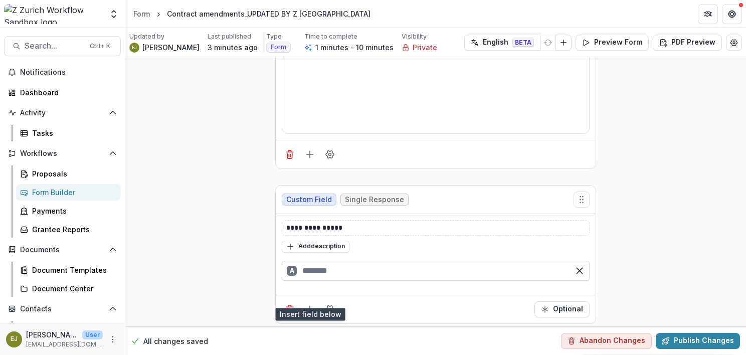
scroll to position [146, 0]
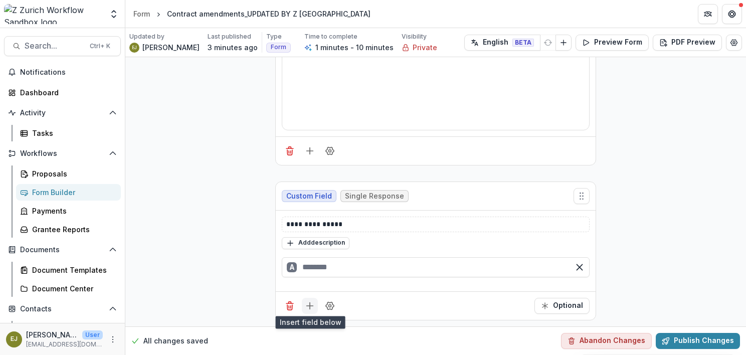
click at [308, 301] on icon "Add field" at bounding box center [310, 306] width 10 height 10
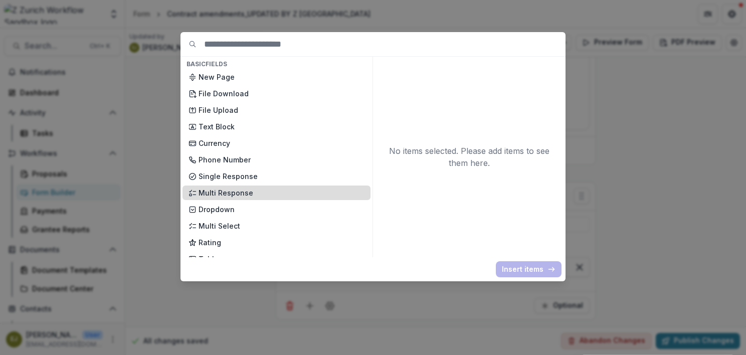
click at [225, 190] on p "Multi Response" at bounding box center [281, 192] width 166 height 11
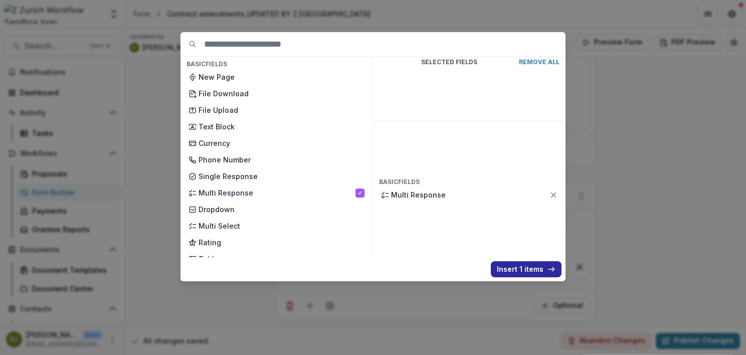
click at [530, 271] on button "Insert 1 items" at bounding box center [526, 269] width 71 height 16
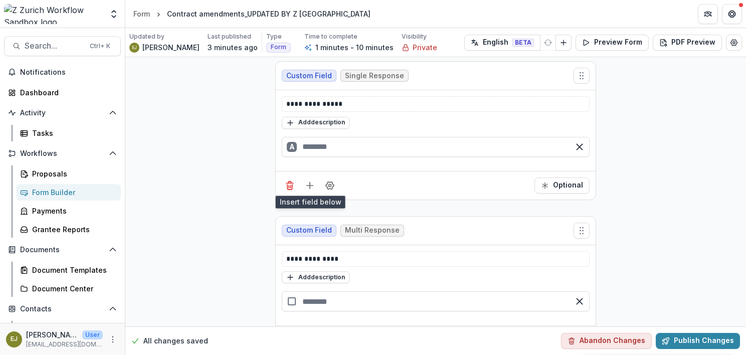
scroll to position [300, 0]
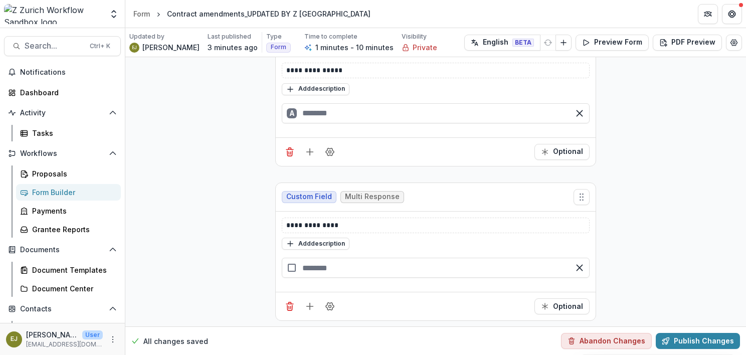
click at [483, 189] on div "Custom Field Multi Response" at bounding box center [436, 197] width 320 height 29
drag, startPoint x: 469, startPoint y: 191, endPoint x: 485, endPoint y: 149, distance: 45.5
click at [485, 149] on div "**********" at bounding box center [435, 43] width 321 height 571
drag, startPoint x: 485, startPoint y: 149, endPoint x: 583, endPoint y: 196, distance: 108.5
click at [583, 196] on icon "Move field" at bounding box center [581, 197] width 10 height 10
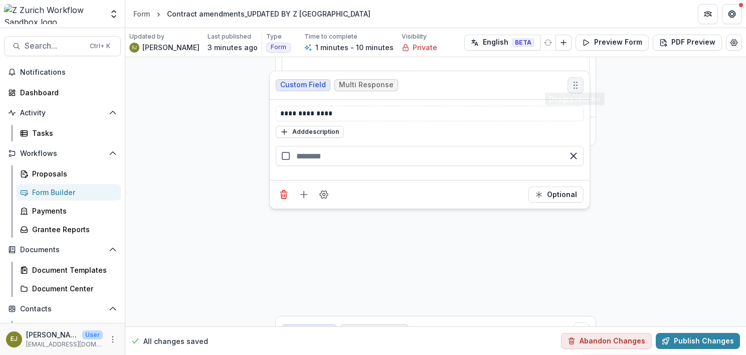
scroll to position [155, 0]
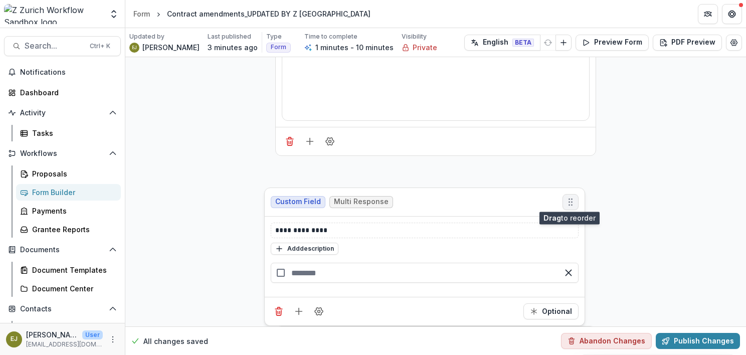
drag, startPoint x: 583, startPoint y: 195, endPoint x: 572, endPoint y: 198, distance: 11.6
click at [572, 198] on icon "Move field" at bounding box center [570, 202] width 10 height 10
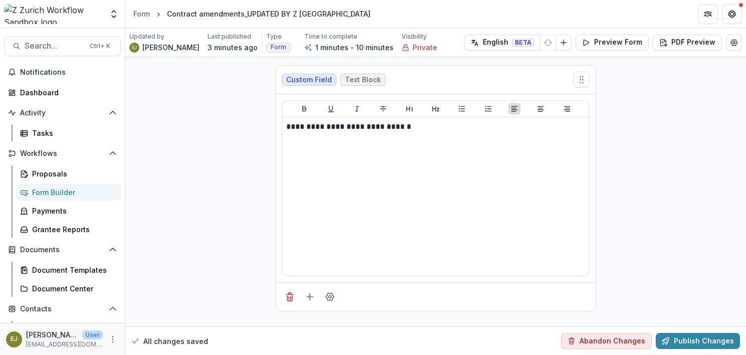
scroll to position [300, 0]
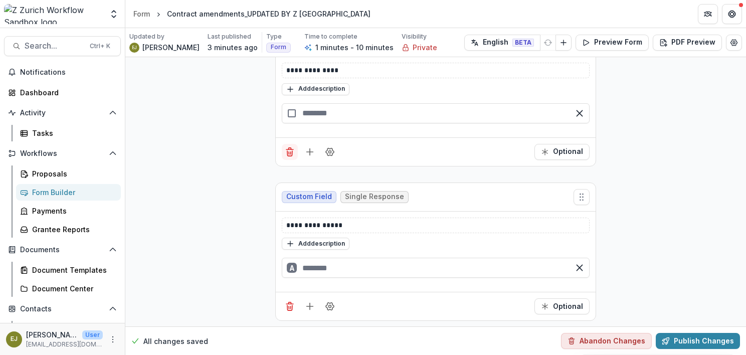
click at [287, 151] on icon "Delete field" at bounding box center [289, 153] width 5 height 5
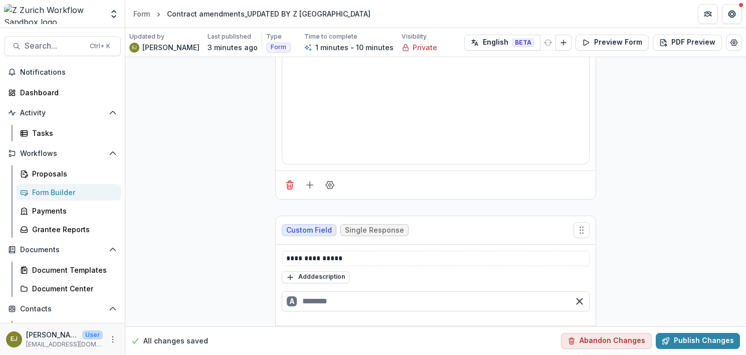
scroll to position [146, 0]
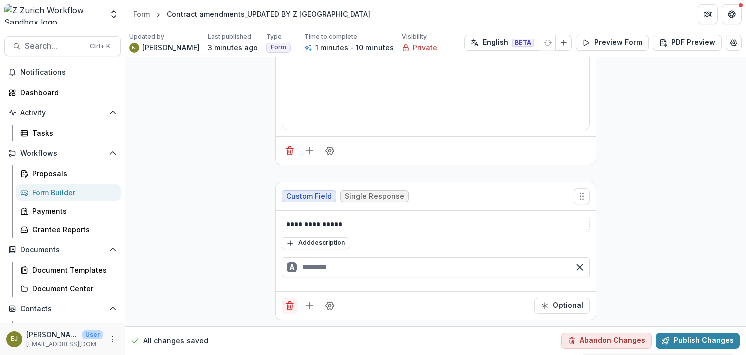
click at [287, 305] on icon "Delete field" at bounding box center [289, 307] width 5 height 5
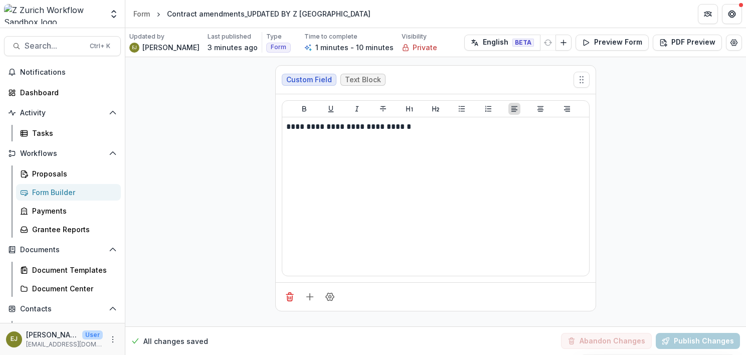
scroll to position [0, 0]
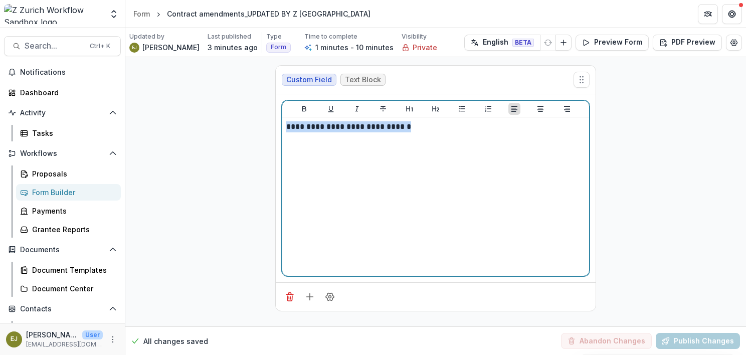
drag, startPoint x: 432, startPoint y: 124, endPoint x: 254, endPoint y: 117, distance: 178.0
click at [254, 117] on div "**********" at bounding box center [435, 191] width 620 height 269
click at [305, 106] on icon "Bold" at bounding box center [304, 109] width 4 height 6
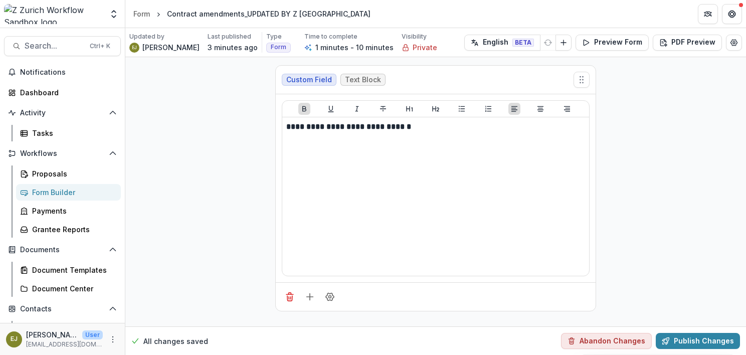
click at [263, 219] on div "**********" at bounding box center [435, 191] width 620 height 269
click at [309, 297] on icon "Add field" at bounding box center [310, 297] width 10 height 10
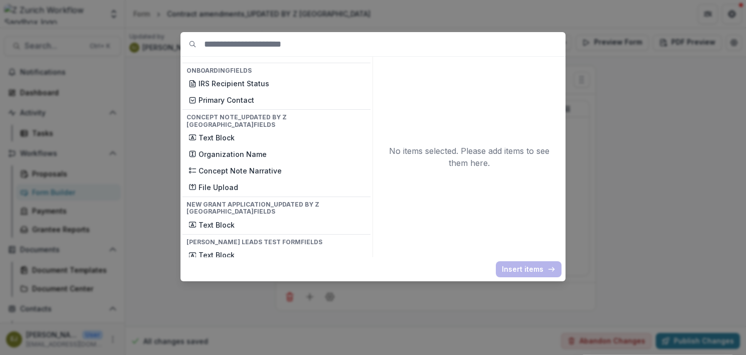
scroll to position [301, 0]
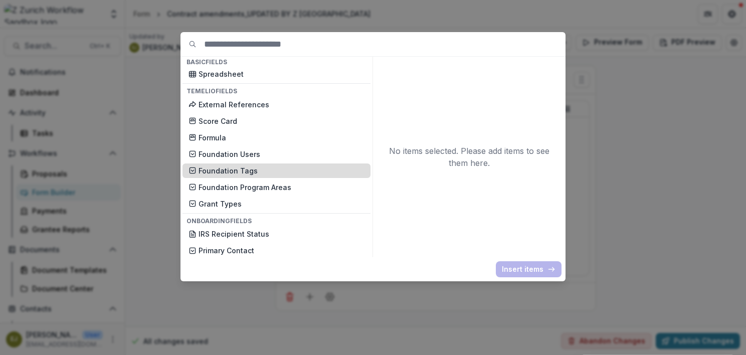
click at [228, 170] on p "Foundation Tags" at bounding box center [281, 170] width 166 height 11
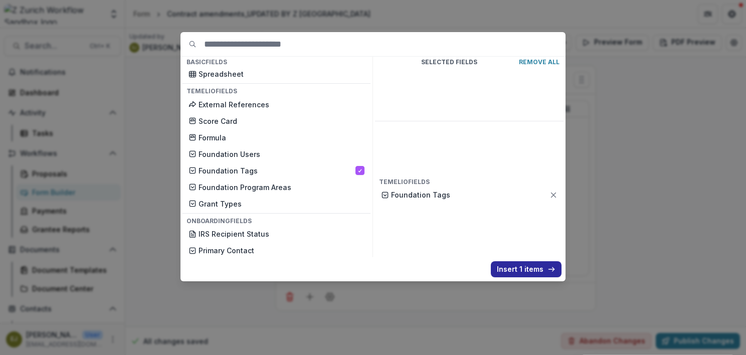
drag, startPoint x: 518, startPoint y: 270, endPoint x: 506, endPoint y: 270, distance: 12.0
click at [517, 270] on button "Insert 1 items" at bounding box center [526, 269] width 71 height 16
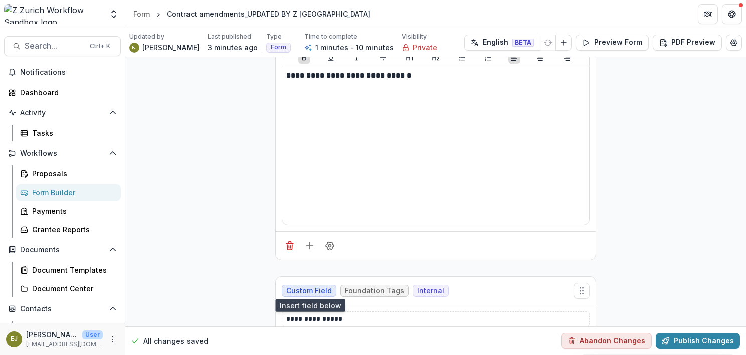
scroll to position [124, 0]
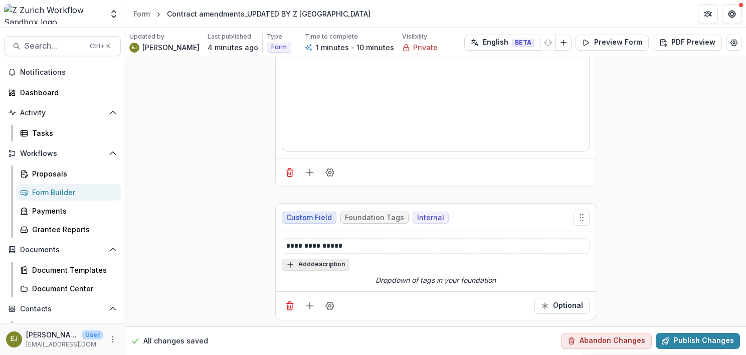
click at [313, 260] on button "Add description" at bounding box center [316, 265] width 68 height 12
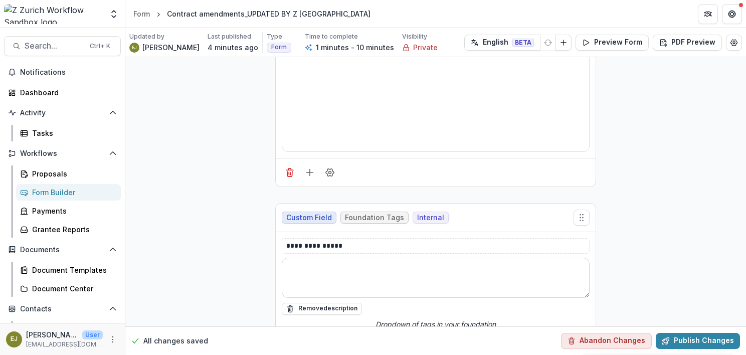
scroll to position [168, 0]
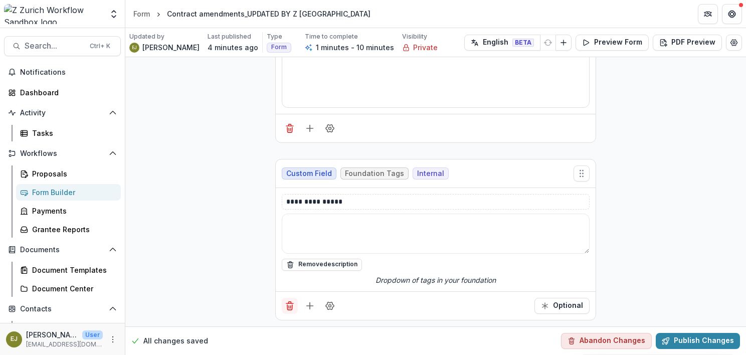
click at [285, 304] on icon "Delete field" at bounding box center [290, 306] width 10 height 10
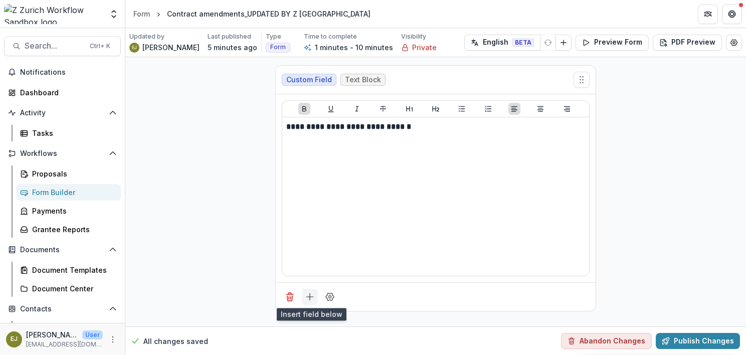
click at [302, 295] on button "Add field" at bounding box center [310, 297] width 16 height 16
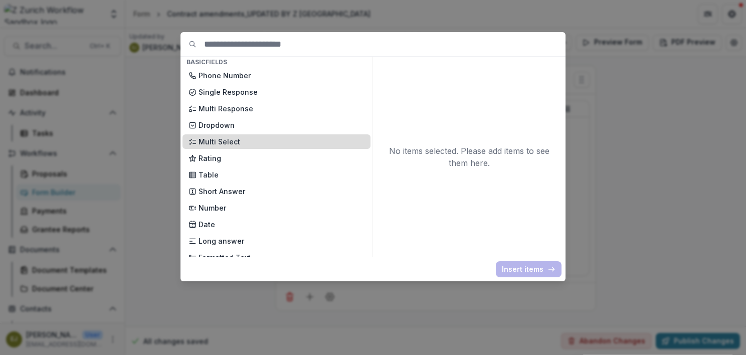
scroll to position [100, 0]
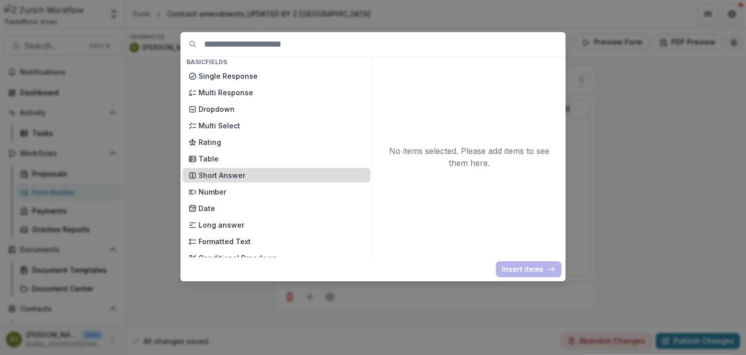
click at [247, 174] on p "Short Answer" at bounding box center [281, 175] width 166 height 11
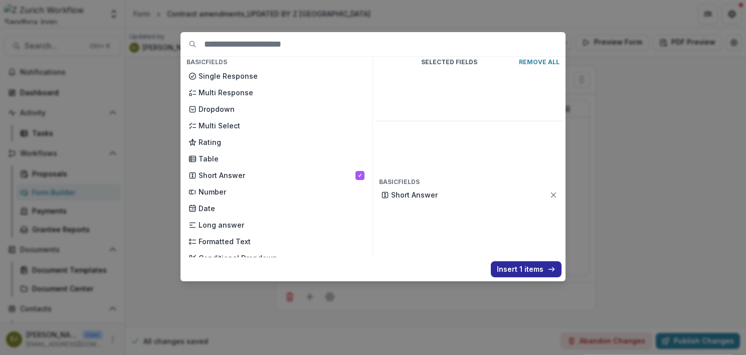
click at [528, 269] on button "Insert 1 items" at bounding box center [526, 269] width 71 height 16
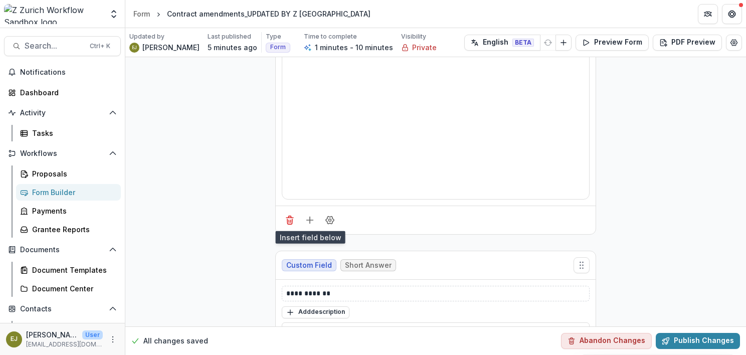
scroll to position [134, 0]
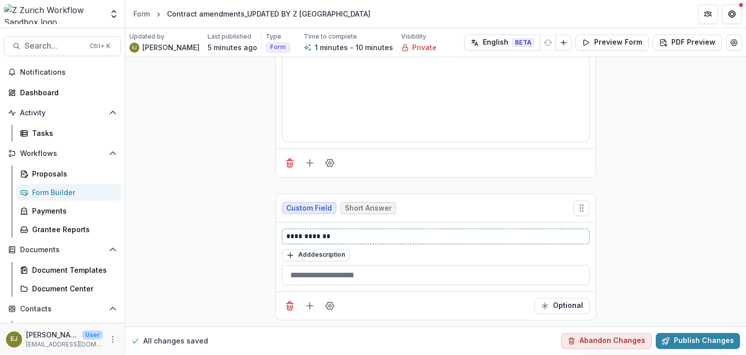
click at [306, 231] on p "**********" at bounding box center [435, 236] width 299 height 11
drag, startPoint x: 333, startPoint y: 234, endPoint x: 270, endPoint y: 236, distance: 63.1
click at [270, 236] on div "**********" at bounding box center [435, 125] width 337 height 405
click at [205, 196] on div "**********" at bounding box center [435, 125] width 620 height 405
click at [707, 338] on button "Publish Changes" at bounding box center [697, 341] width 84 height 16
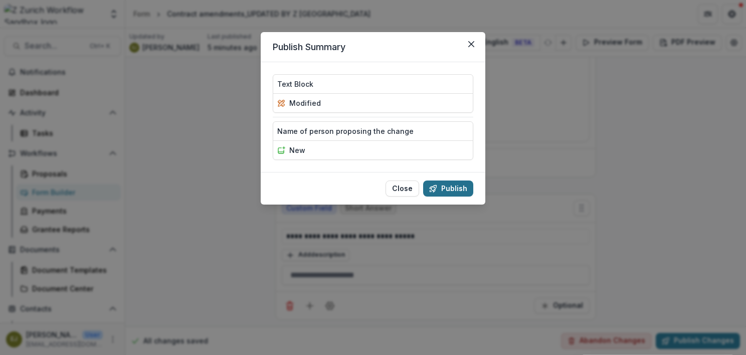
click at [449, 185] on button "Publish" at bounding box center [448, 188] width 50 height 16
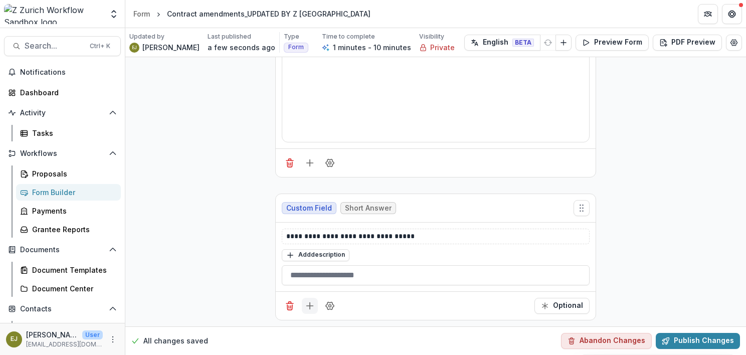
click at [311, 302] on icon "Add field" at bounding box center [310, 306] width 10 height 10
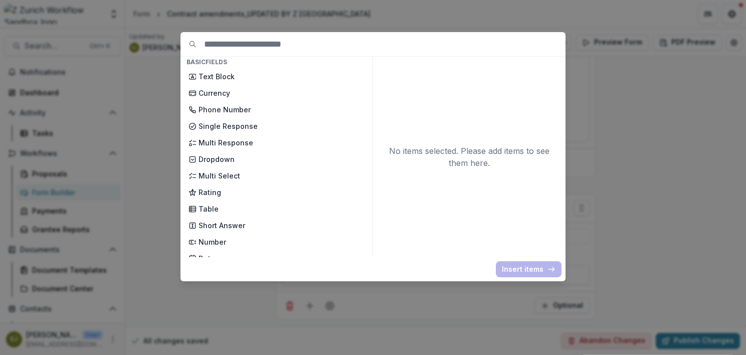
scroll to position [100, 0]
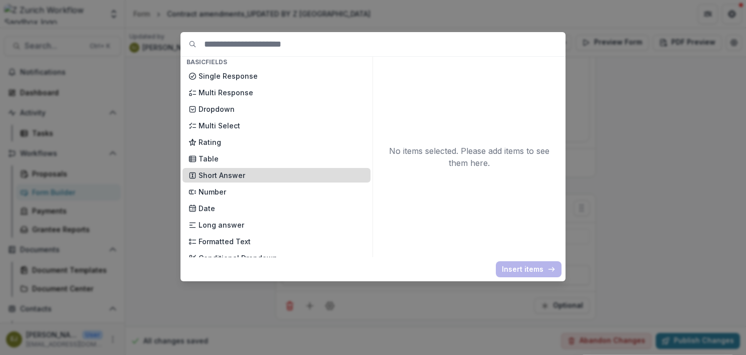
click at [225, 177] on p "Short Answer" at bounding box center [281, 175] width 166 height 11
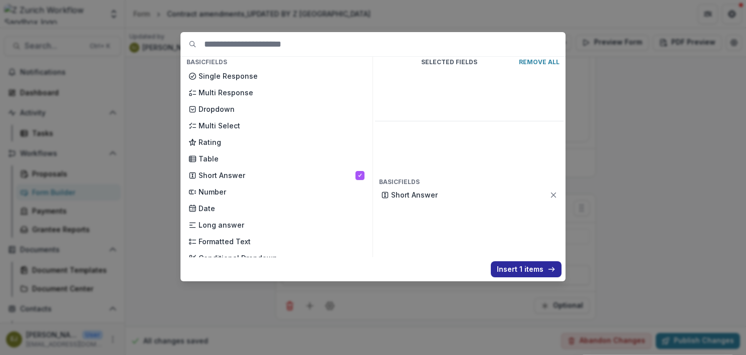
click at [522, 268] on button "Insert 1 items" at bounding box center [526, 269] width 71 height 16
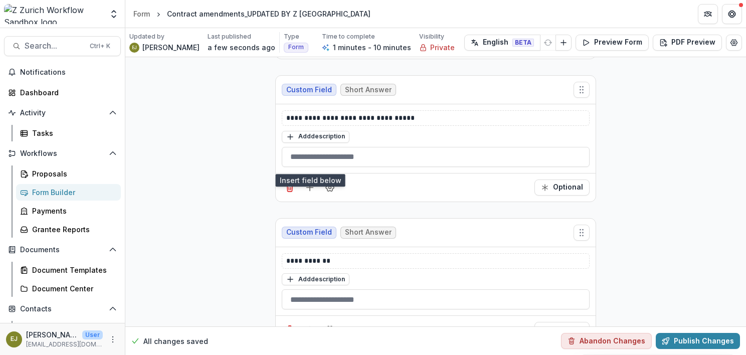
scroll to position [276, 0]
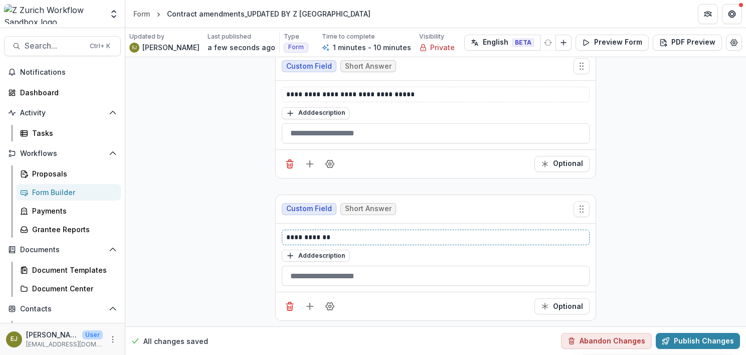
click at [294, 232] on p "**********" at bounding box center [435, 237] width 299 height 11
drag, startPoint x: 337, startPoint y: 232, endPoint x: 216, endPoint y: 224, distance: 121.0
click at [216, 224] on div "**********" at bounding box center [435, 55] width 620 height 547
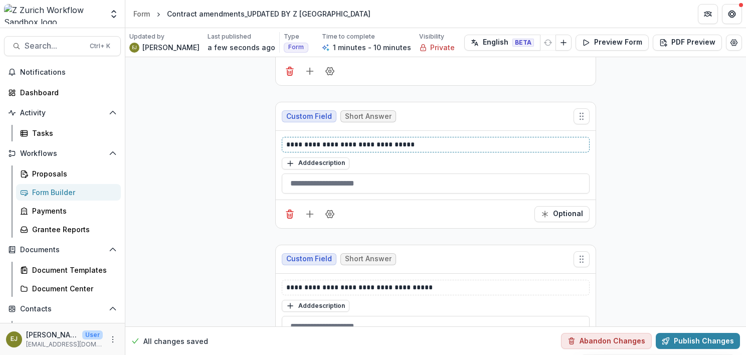
click at [286, 144] on p "**********" at bounding box center [435, 144] width 299 height 11
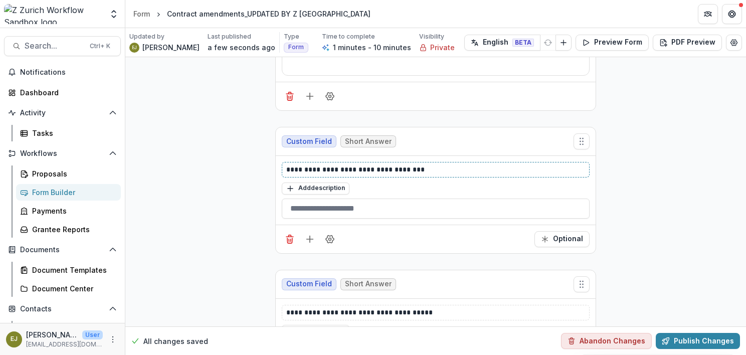
scroll to position [276, 0]
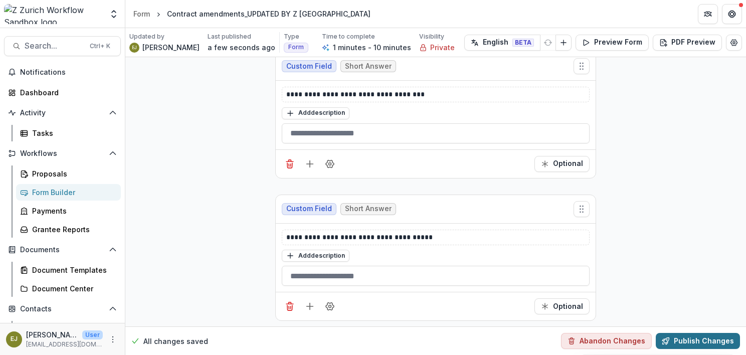
click at [697, 341] on button "Publish Changes" at bounding box center [697, 341] width 84 height 16
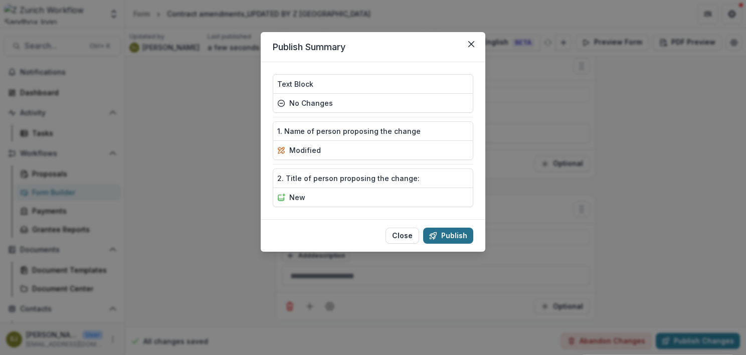
click at [457, 232] on button "Publish" at bounding box center [448, 235] width 50 height 16
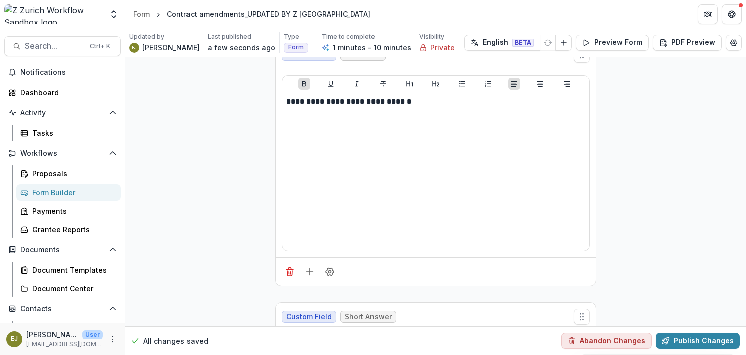
scroll to position [0, 0]
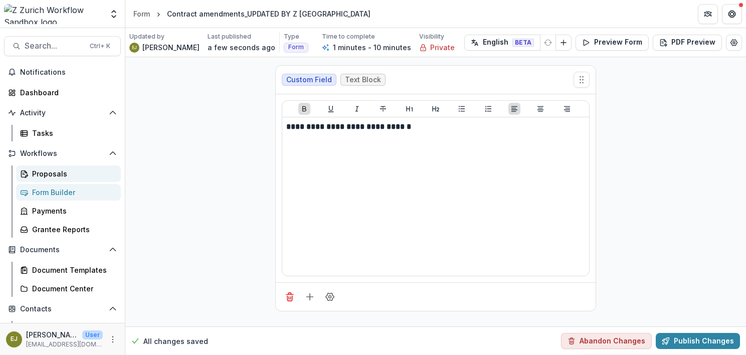
click at [58, 171] on div "Proposals" at bounding box center [72, 173] width 81 height 11
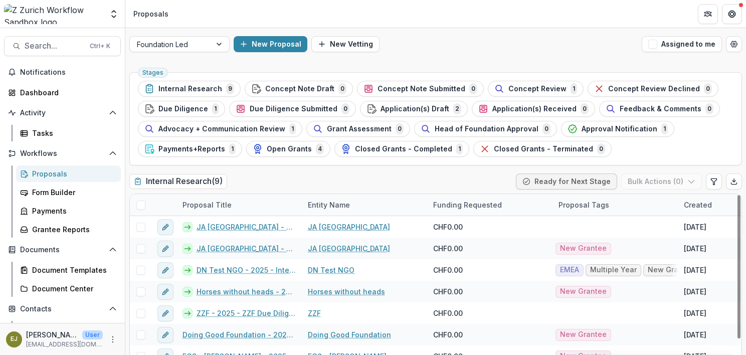
click at [58, 181] on link "Proposals" at bounding box center [68, 173] width 105 height 17
click at [54, 190] on div "Form Builder" at bounding box center [72, 192] width 81 height 11
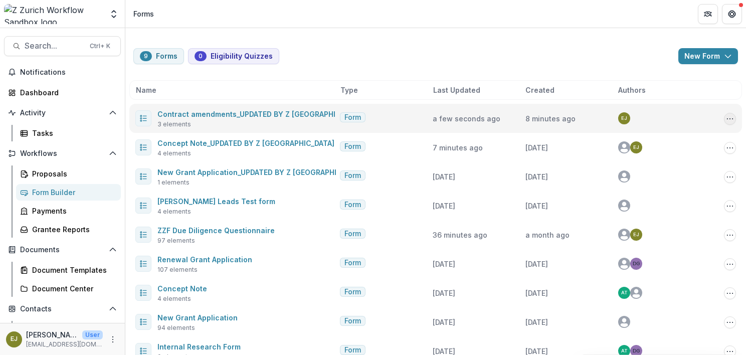
click at [729, 120] on icon "Options" at bounding box center [729, 119] width 8 height 8
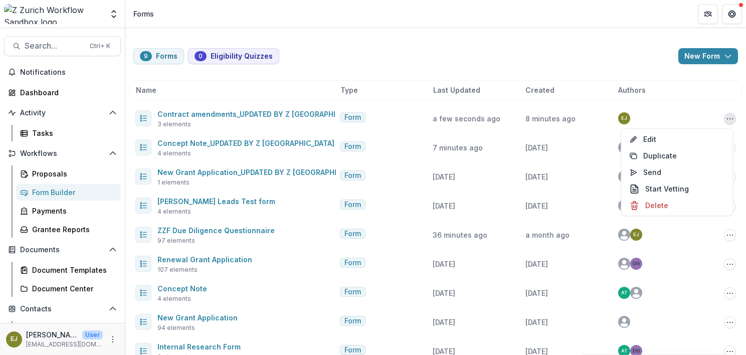
click at [408, 52] on div "9 Forms 0 Eligibility Quizzes New Form New Eligibility Quiz New Form" at bounding box center [435, 56] width 604 height 16
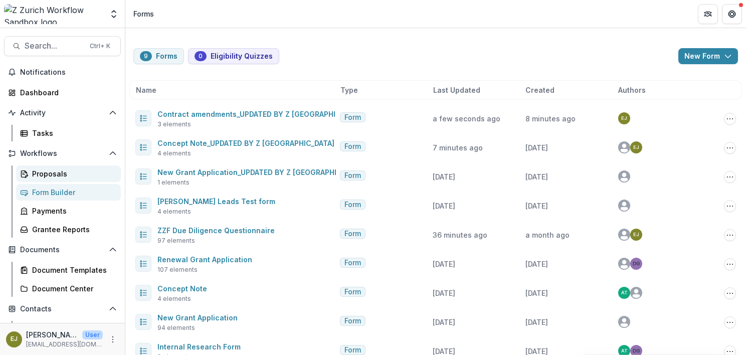
click at [42, 176] on div "Proposals" at bounding box center [72, 173] width 81 height 11
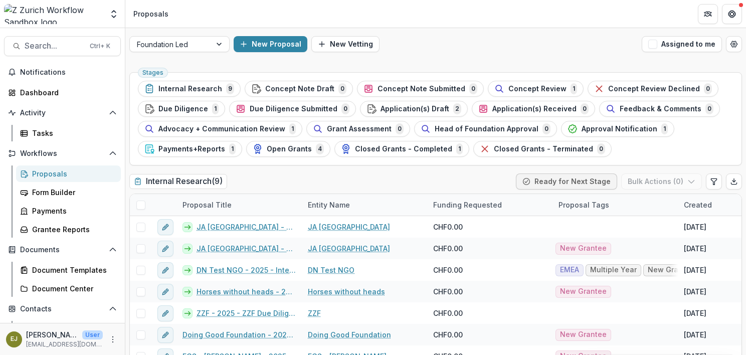
click at [695, 157] on div "Stages Internal Research 9 Concept Note Draft 0 Concept Note Submitted 0 Concep…" at bounding box center [435, 118] width 612 height 93
click at [732, 44] on circle "Open table manager" at bounding box center [733, 44] width 2 height 2
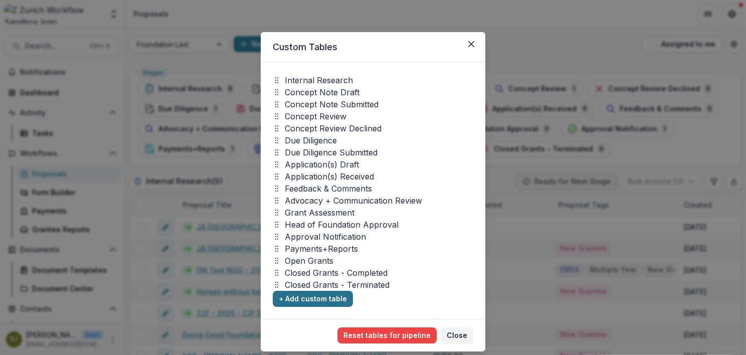
click at [306, 295] on button "+ Add custom table" at bounding box center [313, 299] width 80 height 16
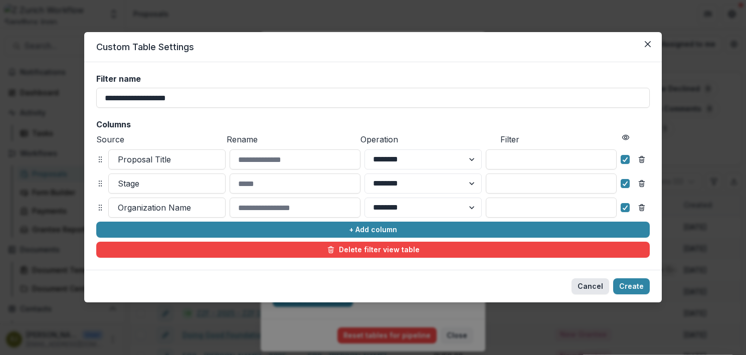
click at [590, 288] on button "Cancel" at bounding box center [590, 286] width 38 height 16
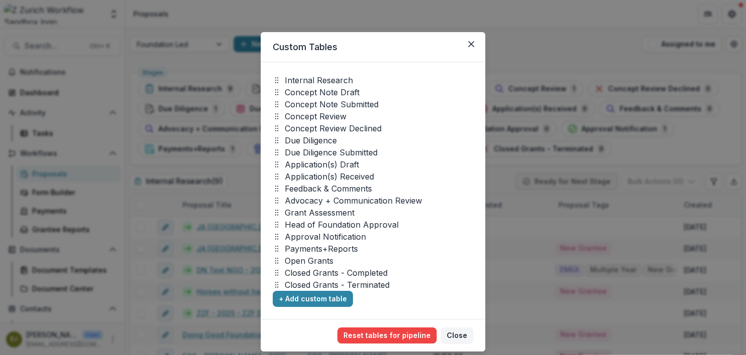
scroll to position [28, 0]
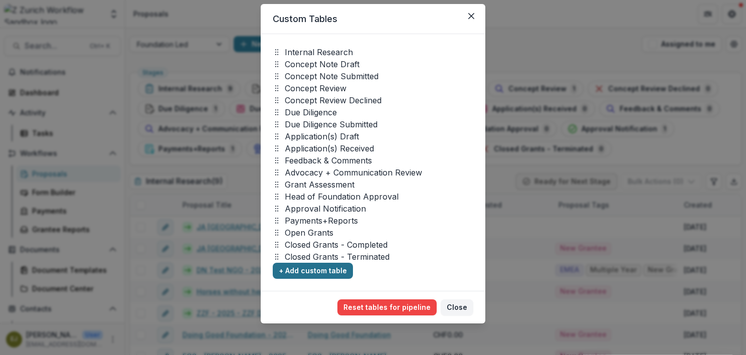
click at [303, 269] on button "+ Add custom table" at bounding box center [313, 271] width 80 height 16
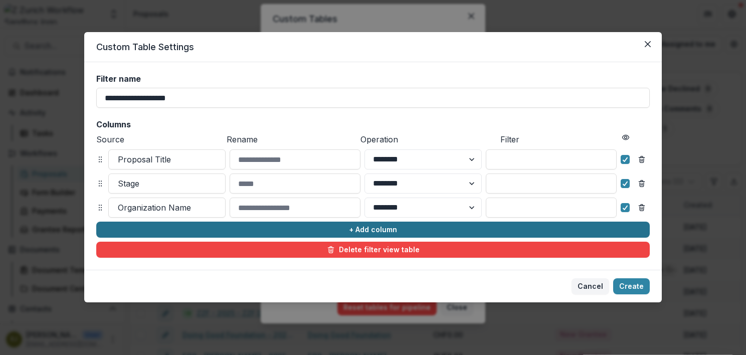
click at [395, 231] on button "+ Add column" at bounding box center [372, 229] width 553 height 16
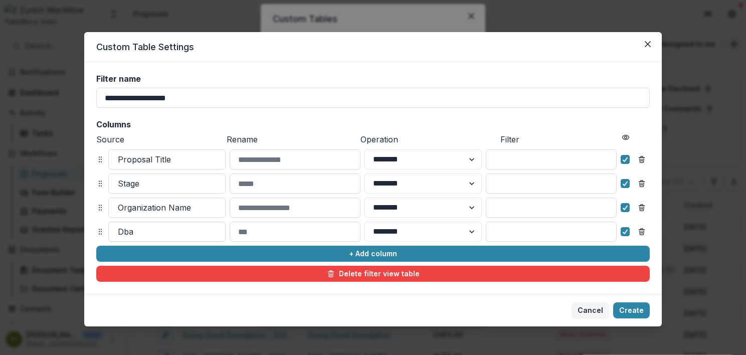
click at [187, 231] on div at bounding box center [167, 231] width 98 height 14
click at [270, 304] on footer "Cancel Create" at bounding box center [372, 310] width 577 height 33
click at [588, 314] on button "Cancel" at bounding box center [590, 310] width 38 height 16
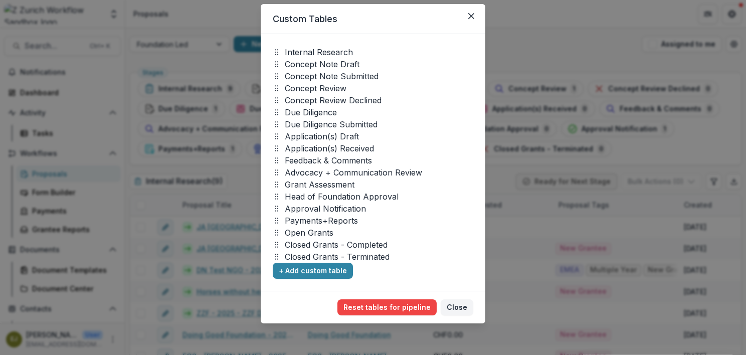
scroll to position [0, 0]
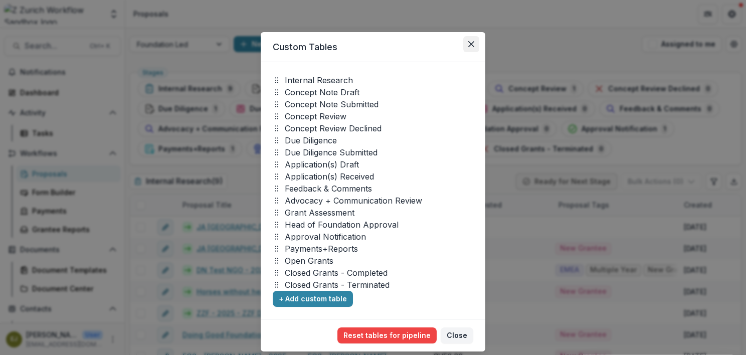
click at [469, 46] on icon "Close" at bounding box center [471, 44] width 6 height 6
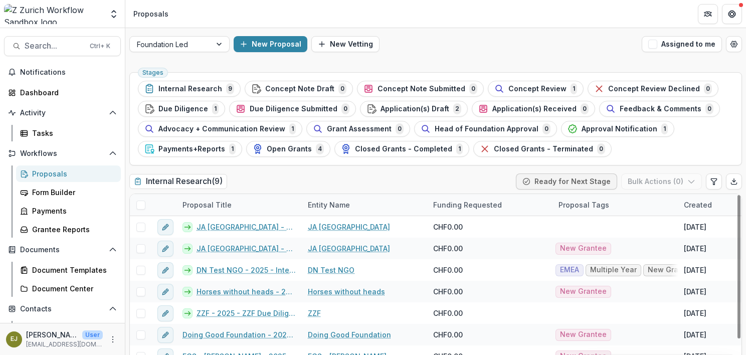
click at [615, 150] on ul "Stages Internal Research 9 Concept Note Draft 0 Concept Note Submitted 0 Concep…" at bounding box center [435, 119] width 595 height 76
click at [732, 43] on icon "Open table manager" at bounding box center [733, 44] width 8 height 8
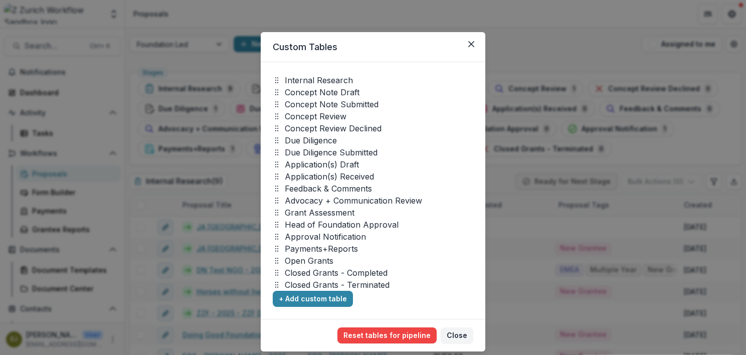
drag, startPoint x: 467, startPoint y: 44, endPoint x: 645, endPoint y: 66, distance: 179.7
click at [468, 43] on icon "Close" at bounding box center [471, 44] width 6 height 6
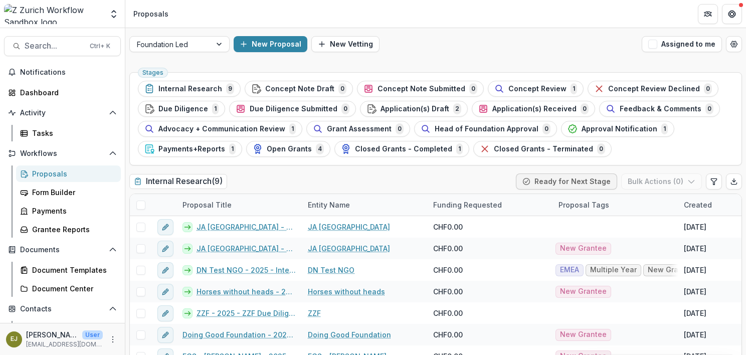
click at [673, 151] on ul "Stages Internal Research 9 Concept Note Draft 0 Concept Note Submitted 0 Concep…" at bounding box center [435, 119] width 595 height 76
click at [383, 145] on span "Closed Grants - Completed" at bounding box center [403, 149] width 97 height 9
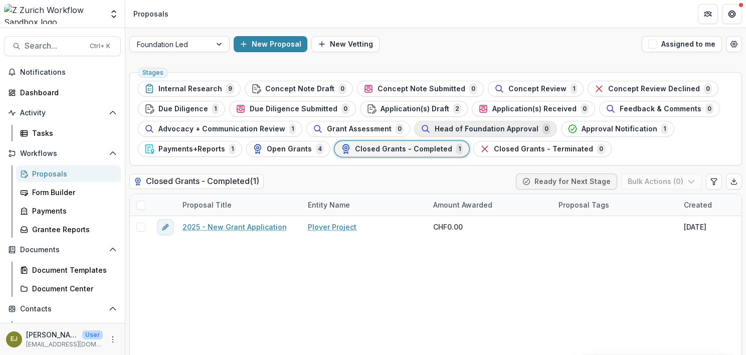
click at [473, 123] on div "Head of Foundation Approval 0" at bounding box center [485, 128] width 130 height 11
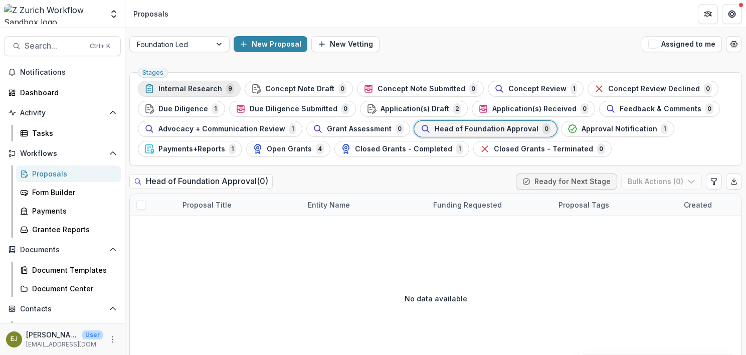
click at [193, 92] on span "Internal Research" at bounding box center [190, 89] width 64 height 9
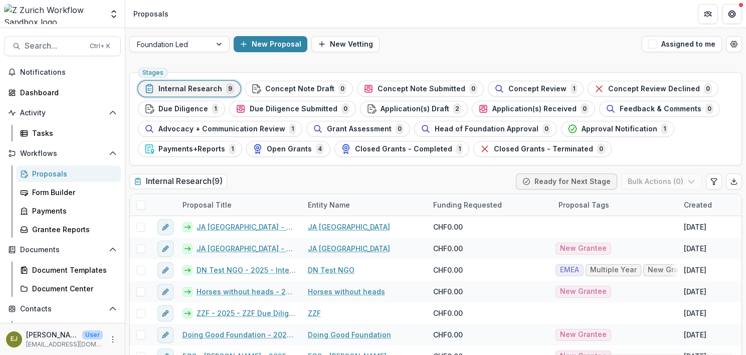
click at [649, 158] on div "Stages Internal Research 9 Concept Note Draft 0 Concept Note Submitted 0 Concep…" at bounding box center [435, 118] width 612 height 93
click at [676, 130] on ul "Stages Internal Research 9 Concept Note Draft 0 Concept Note Submitted 0 Concep…" at bounding box center [435, 119] width 595 height 76
click at [52, 190] on div "Form Builder" at bounding box center [72, 192] width 81 height 11
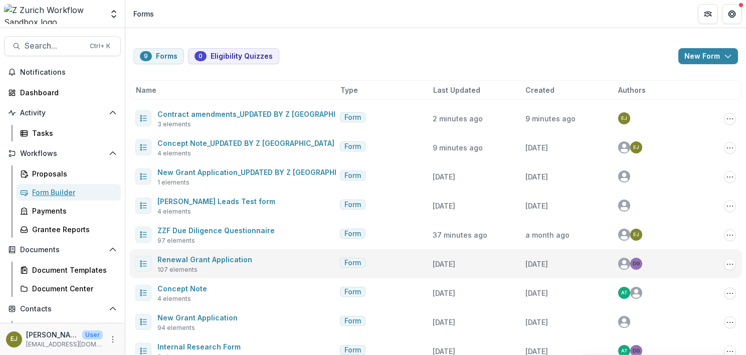
scroll to position [18, 0]
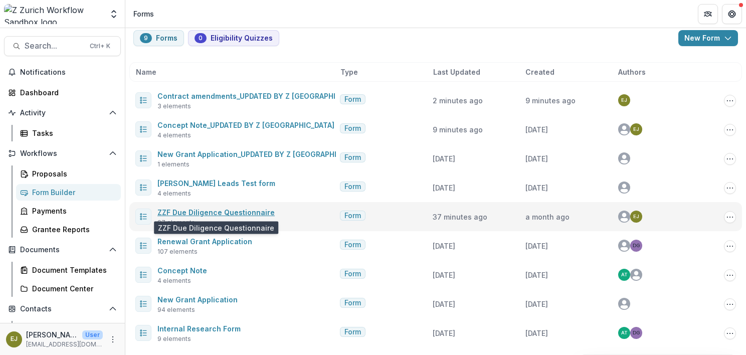
click at [225, 209] on link "ZZF Due Diligence Questionnaire" at bounding box center [215, 212] width 117 height 9
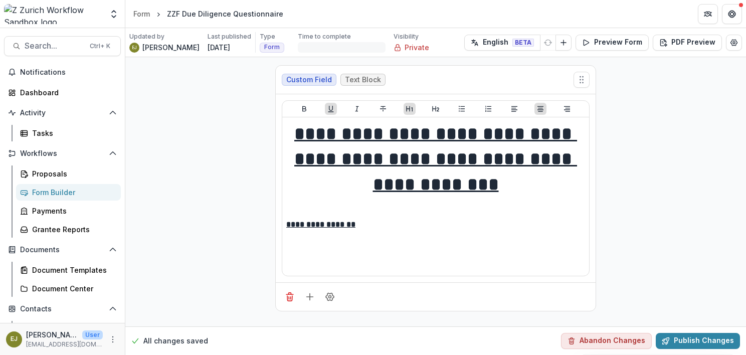
scroll to position [501, 0]
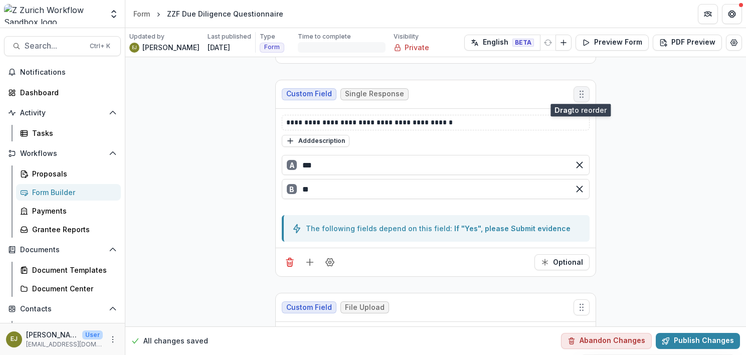
click at [582, 94] on icon "Move field" at bounding box center [581, 94] width 10 height 10
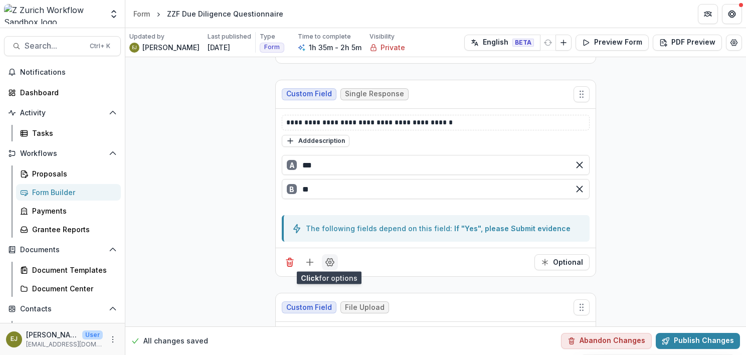
click at [329, 261] on circle "Field Settings" at bounding box center [330, 262] width 3 height 3
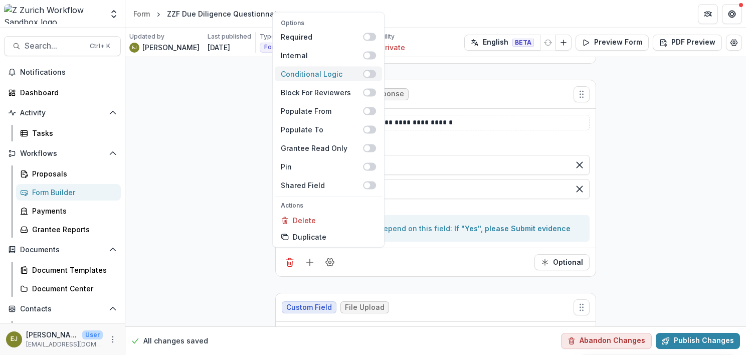
click at [367, 74] on span at bounding box center [367, 74] width 6 height 6
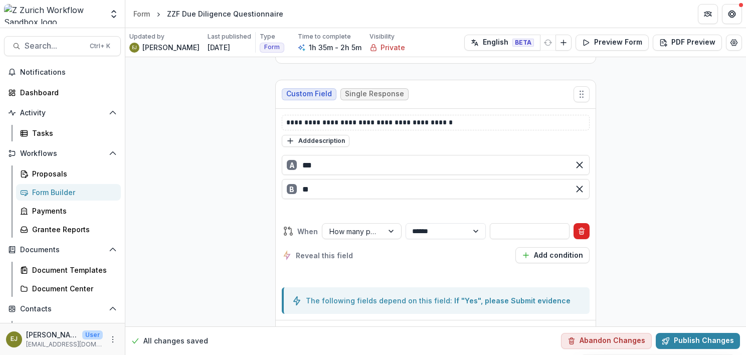
click at [582, 228] on icon "Delete condition" at bounding box center [581, 231] width 8 height 8
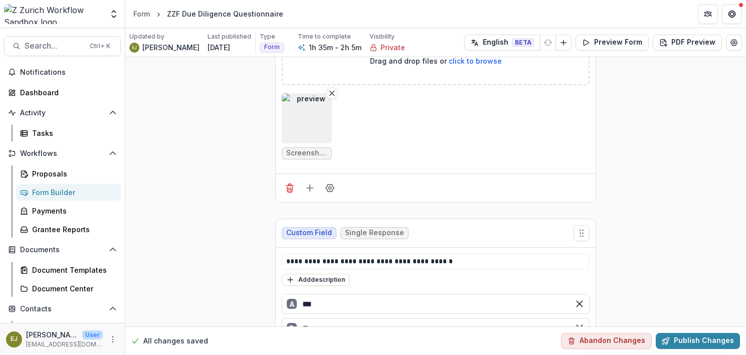
scroll to position [451, 0]
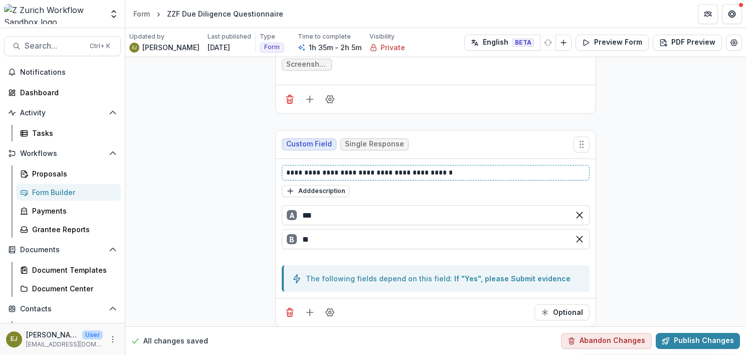
click at [407, 170] on p "**********" at bounding box center [435, 172] width 299 height 11
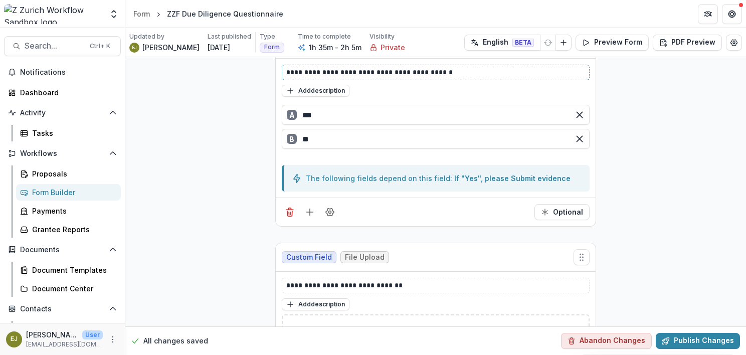
scroll to position [601, 0]
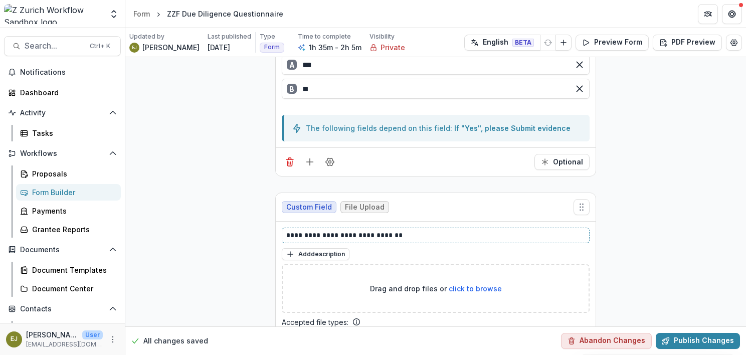
click at [368, 230] on p "**********" at bounding box center [435, 235] width 299 height 11
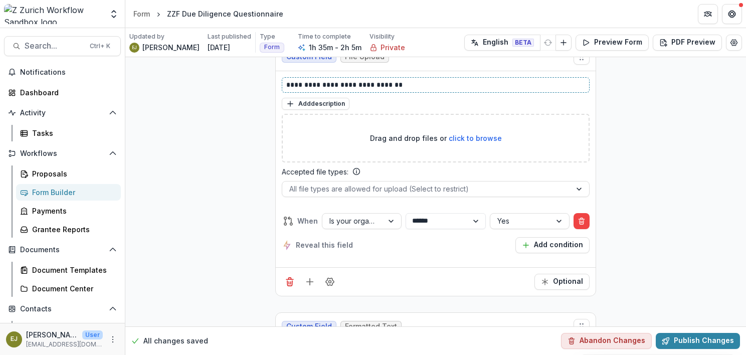
scroll to position [651, 0]
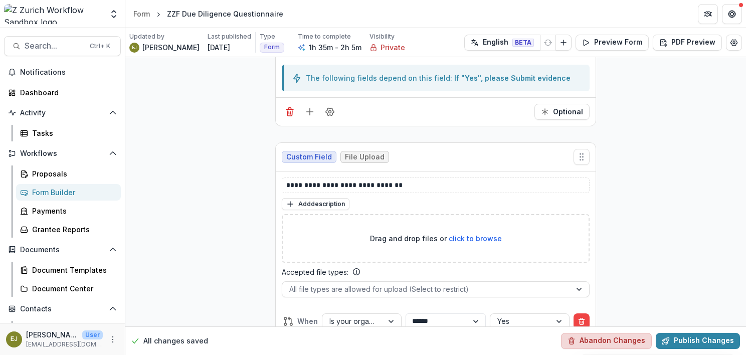
click at [625, 341] on button "Abandon Changes" at bounding box center [606, 341] width 91 height 16
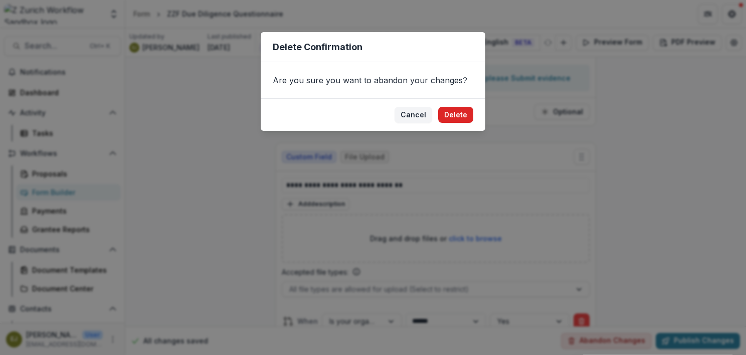
click at [459, 114] on button "Delete" at bounding box center [455, 115] width 35 height 16
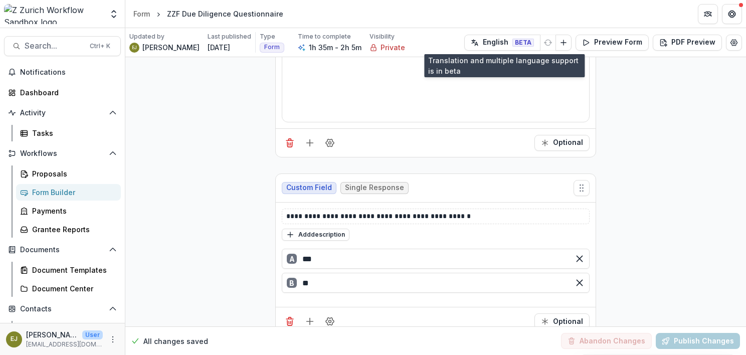
scroll to position [2653, 0]
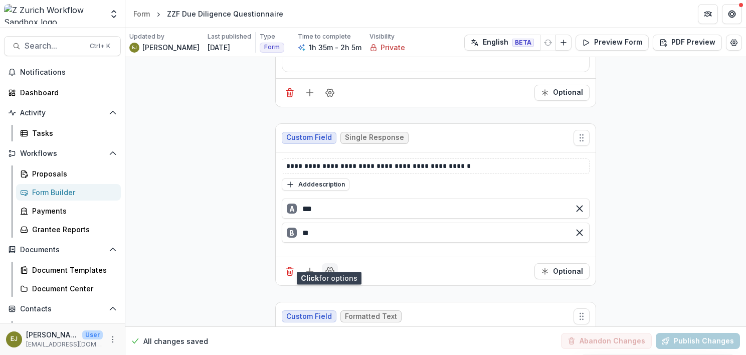
click at [329, 266] on icon "Field Settings" at bounding box center [330, 271] width 10 height 10
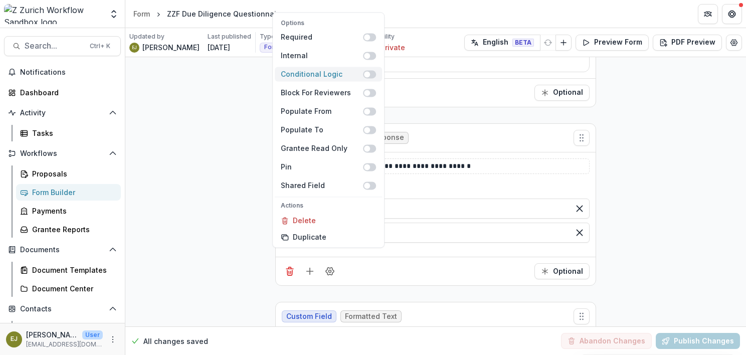
click at [366, 76] on span at bounding box center [367, 74] width 6 height 6
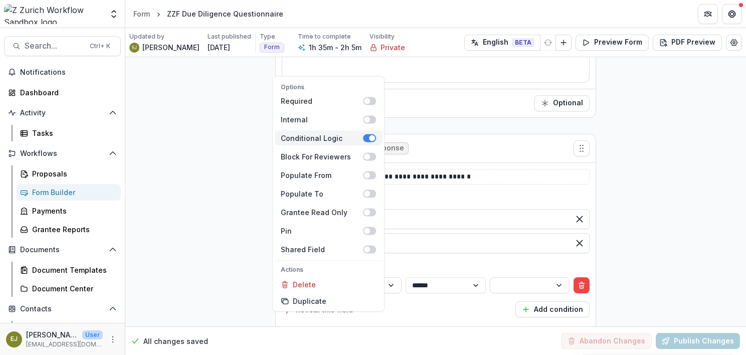
scroll to position [2664, 0]
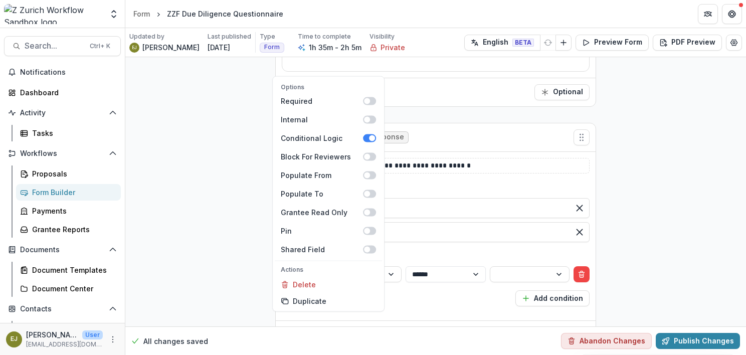
click at [434, 298] on div "**********" at bounding box center [436, 286] width 308 height 56
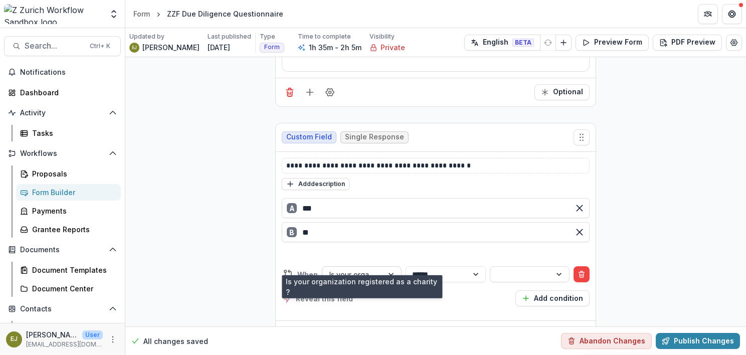
click at [365, 268] on div at bounding box center [352, 274] width 47 height 13
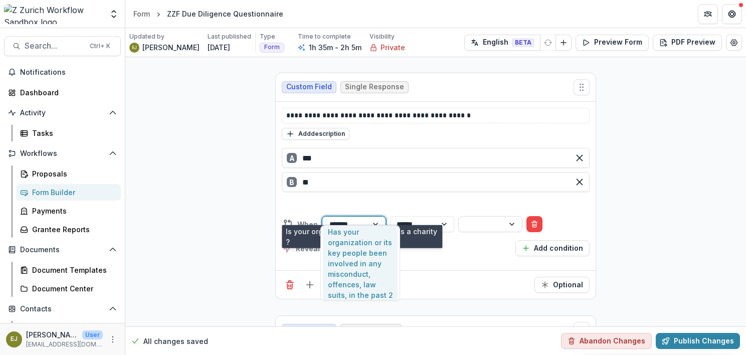
scroll to position [65, 0]
type input "*******"
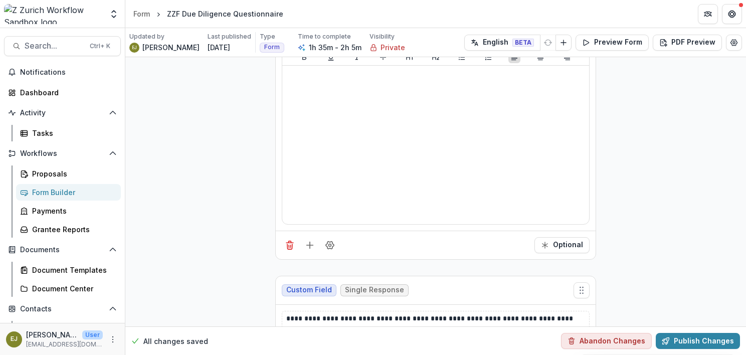
scroll to position [3216, 0]
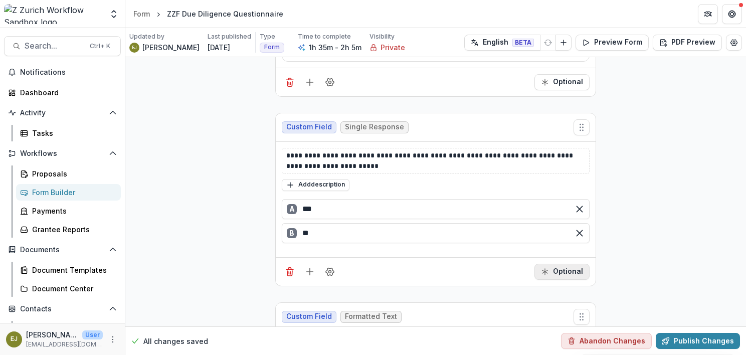
click at [563, 264] on button "Optional" at bounding box center [561, 272] width 55 height 16
click at [564, 264] on button "Required" at bounding box center [560, 272] width 57 height 16
click at [329, 270] on circle "Field Settings" at bounding box center [330, 271] width 3 height 3
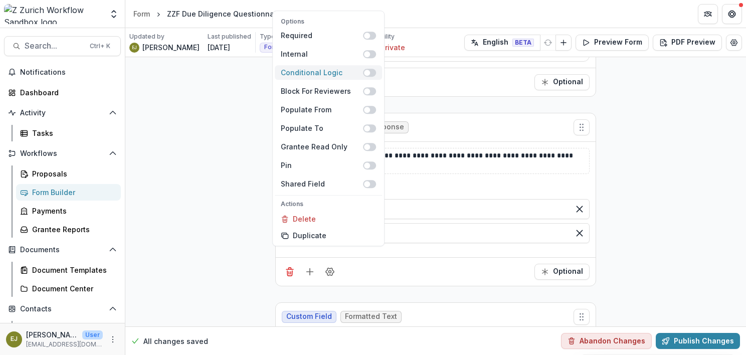
click at [367, 72] on span at bounding box center [367, 73] width 6 height 6
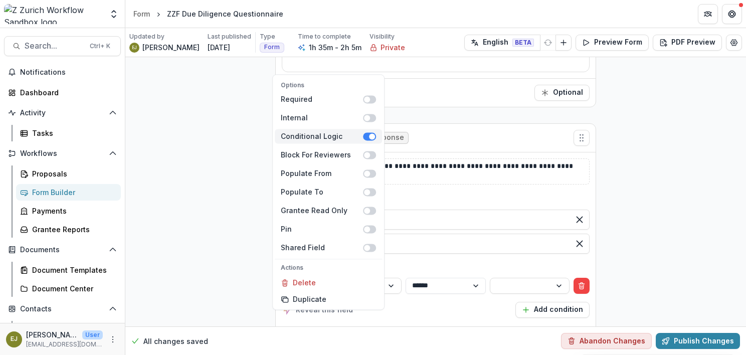
scroll to position [3227, 0]
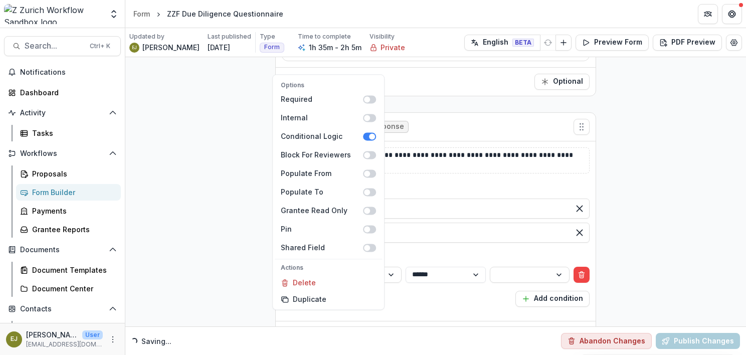
click at [433, 297] on div "**********" at bounding box center [436, 287] width 308 height 56
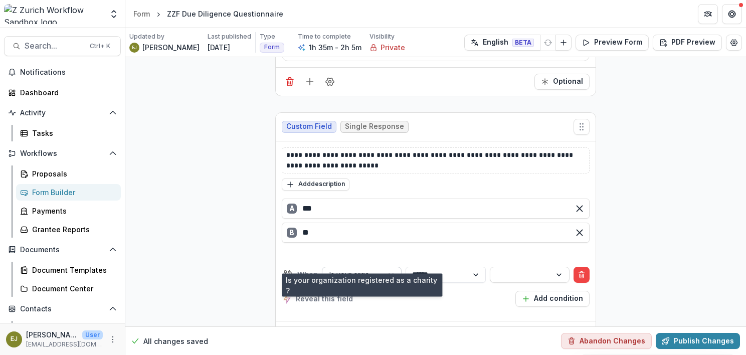
click at [389, 267] on div at bounding box center [392, 274] width 18 height 15
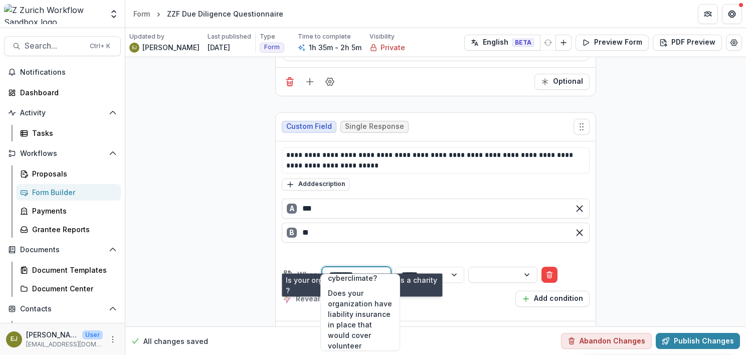
scroll to position [487, 0]
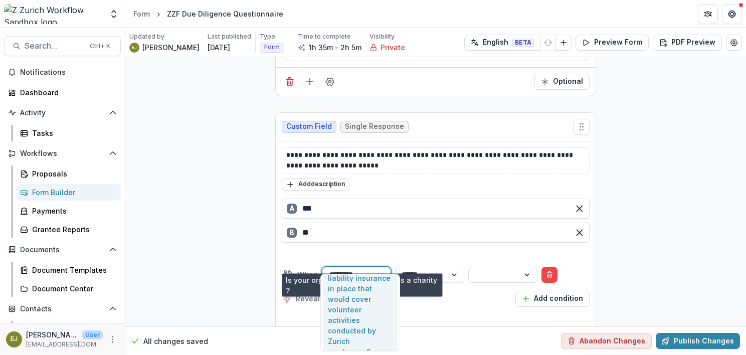
type input "*********"
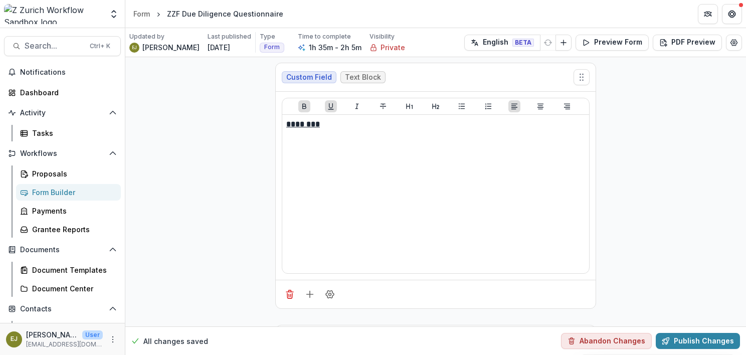
scroll to position [4028, 0]
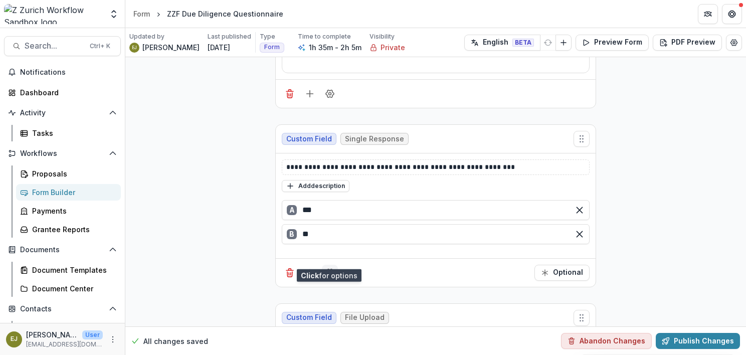
click at [327, 268] on icon "Field Settings" at bounding box center [330, 273] width 10 height 10
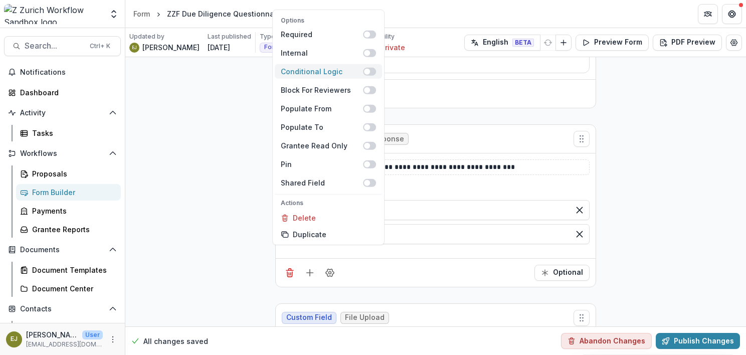
click at [367, 74] on span at bounding box center [367, 71] width 6 height 6
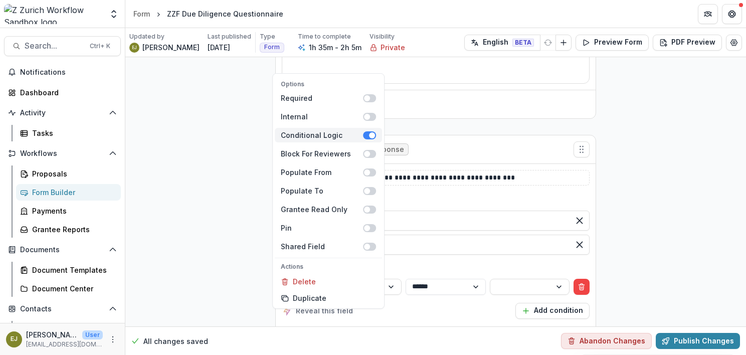
scroll to position [4039, 0]
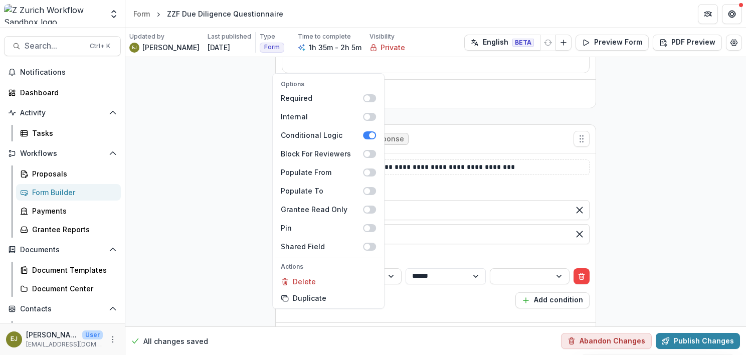
click at [433, 294] on div "**********" at bounding box center [436, 288] width 308 height 56
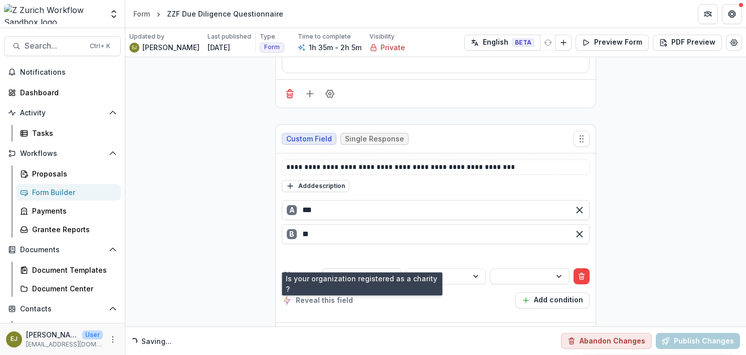
click at [377, 269] on div "Is your organization registered as a charity ?" at bounding box center [352, 276] width 61 height 15
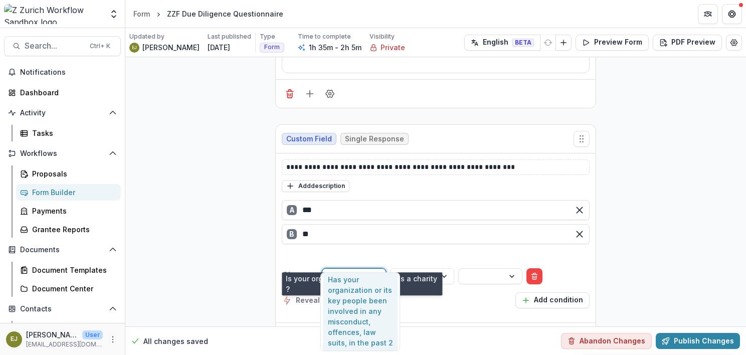
scroll to position [0, 0]
type input "********"
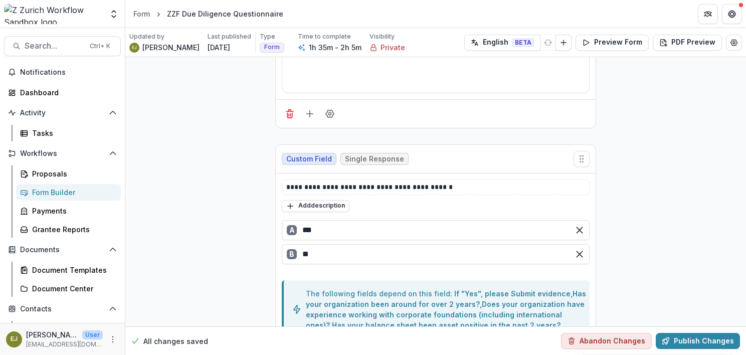
scroll to position [200, 0]
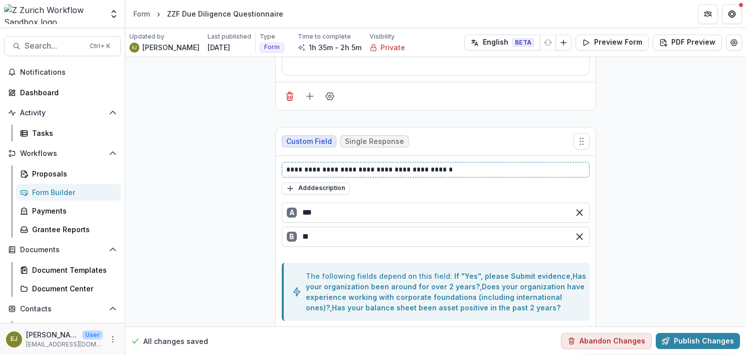
click at [413, 169] on p "**********" at bounding box center [435, 169] width 299 height 11
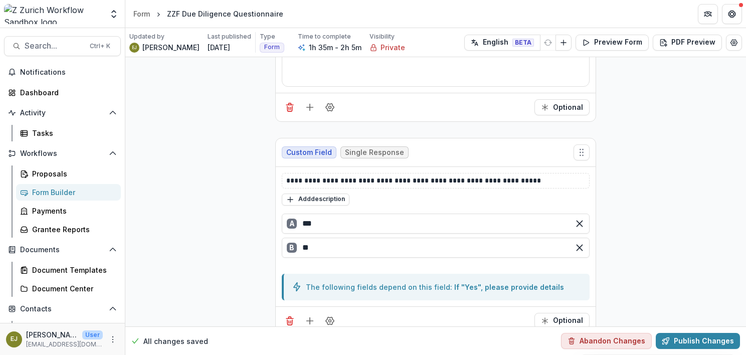
scroll to position [11173, 0]
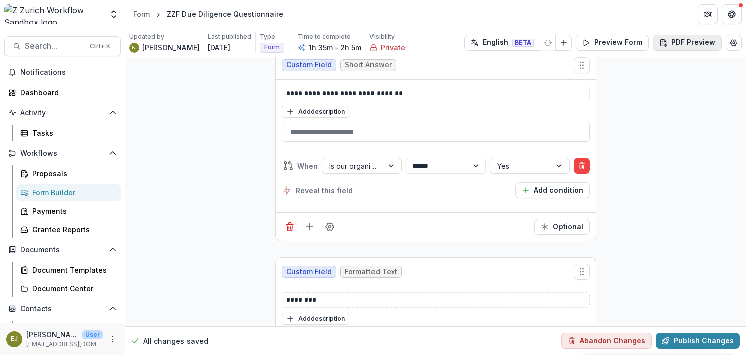
click at [680, 44] on button "PDF Preview" at bounding box center [686, 43] width 69 height 16
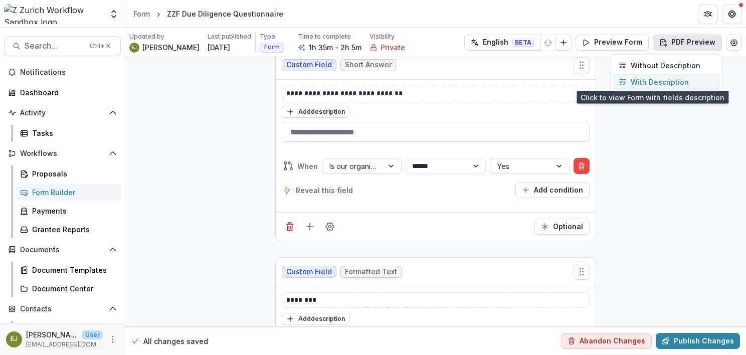
click at [653, 78] on p "With Description" at bounding box center [659, 82] width 58 height 11
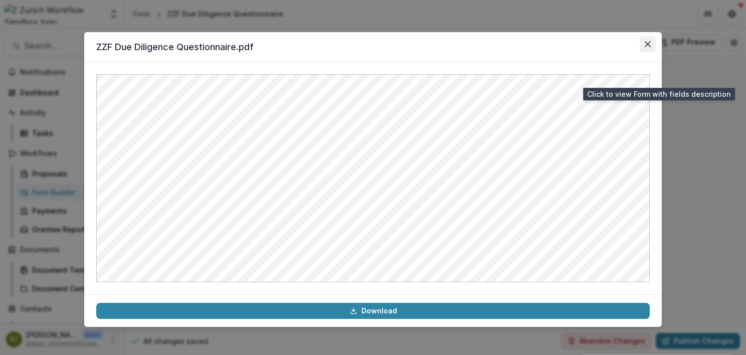
click at [647, 43] on icon "Close" at bounding box center [647, 44] width 6 height 6
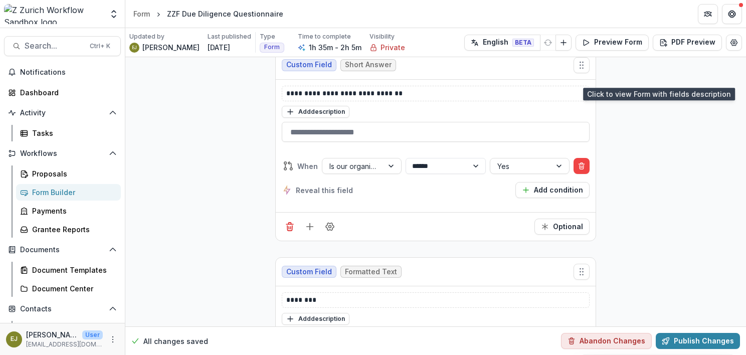
click at [48, 190] on div "Form Builder" at bounding box center [72, 192] width 81 height 11
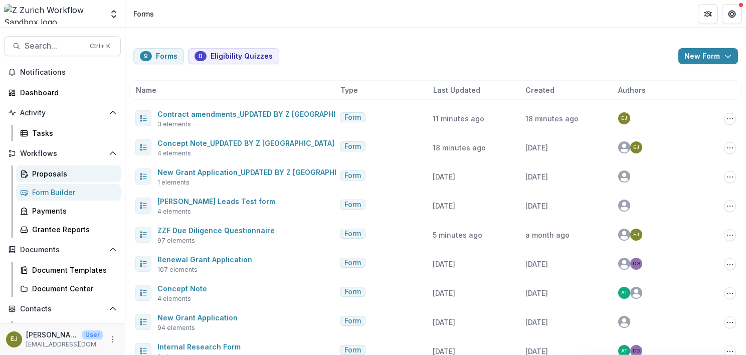
click at [48, 173] on div "Proposals" at bounding box center [72, 173] width 81 height 11
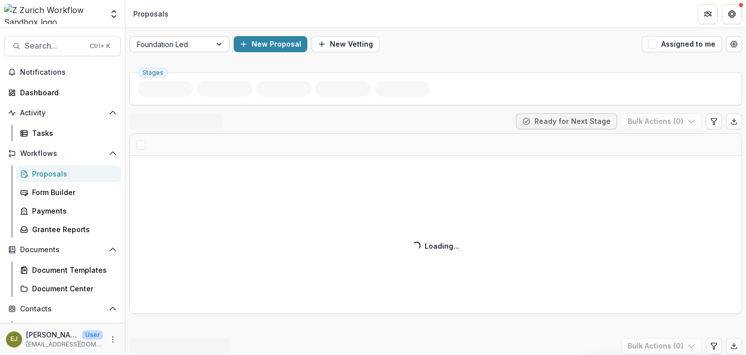
click at [204, 44] on div "Foundation Led" at bounding box center [170, 44] width 81 height 15
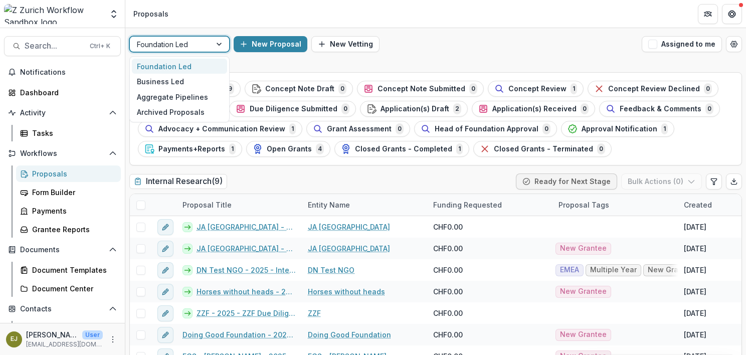
click at [469, 49] on div "New Proposal New Vetting" at bounding box center [435, 44] width 404 height 16
